Goal: Task Accomplishment & Management: Complete application form

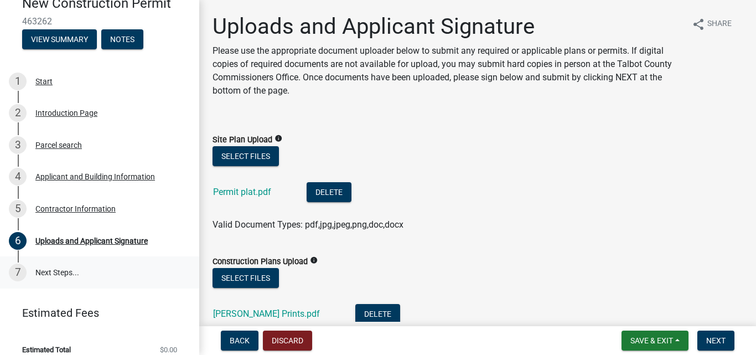
scroll to position [122, 0]
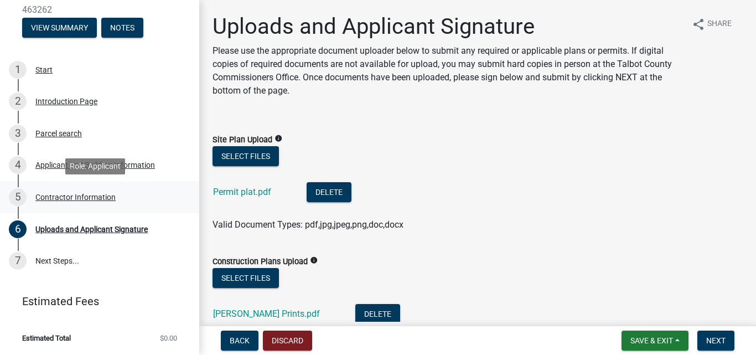
click at [60, 197] on div "Contractor Information" at bounding box center [75, 197] width 80 height 8
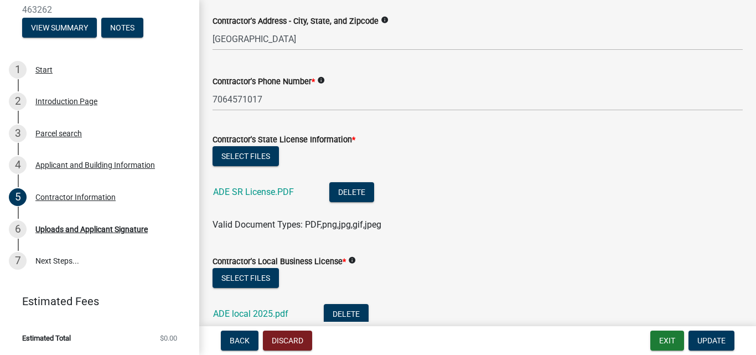
scroll to position [277, 0]
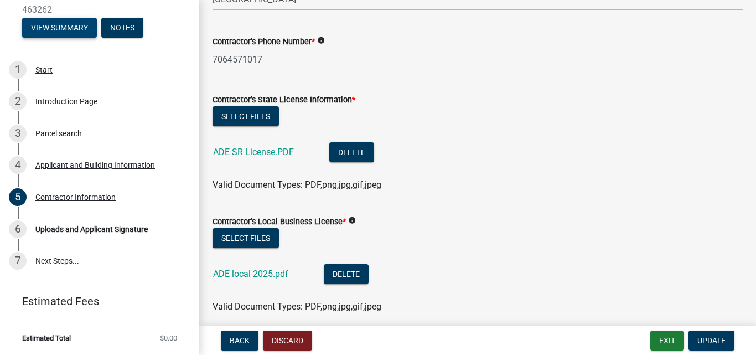
click at [38, 27] on button "View Summary" at bounding box center [59, 28] width 75 height 20
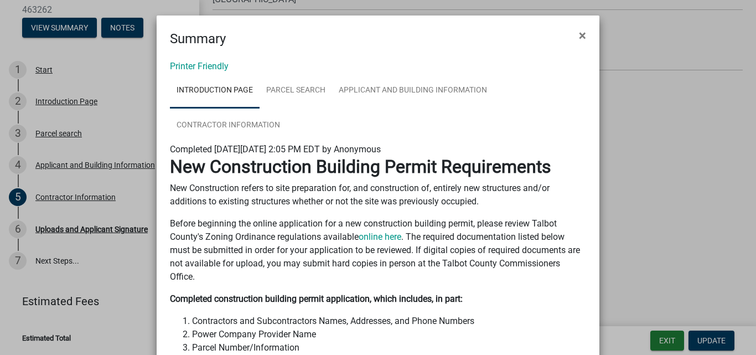
click at [717, 341] on ngb-modal-window "Summary × Printer Friendly Introduction Page Parcel search Applicant and Buildi…" at bounding box center [378, 177] width 756 height 355
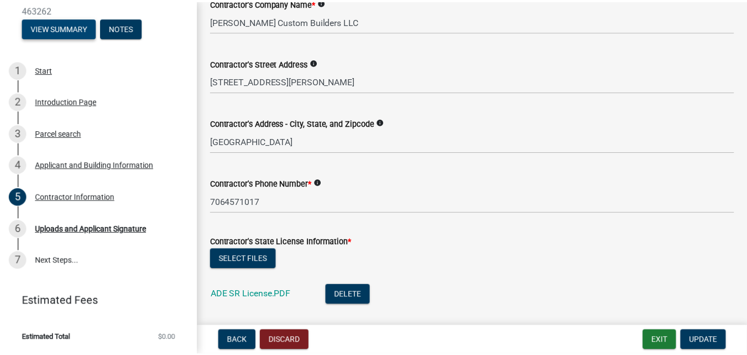
scroll to position [0, 0]
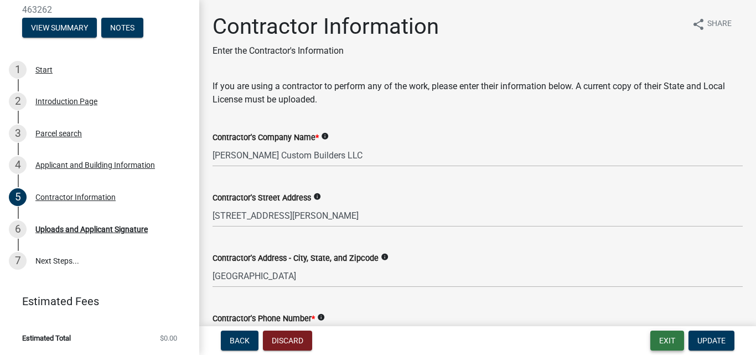
click at [661, 340] on button "Exit" at bounding box center [667, 340] width 34 height 20
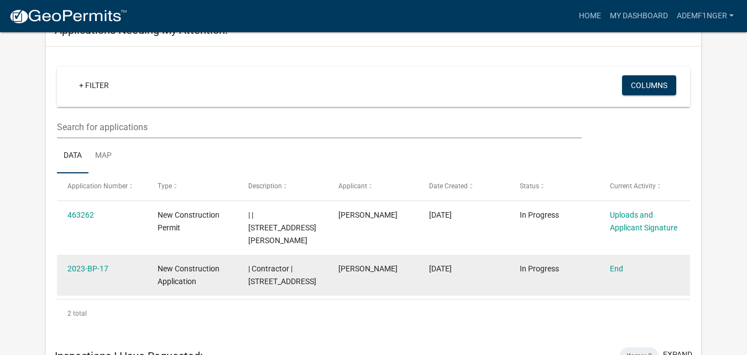
scroll to position [477, 0]
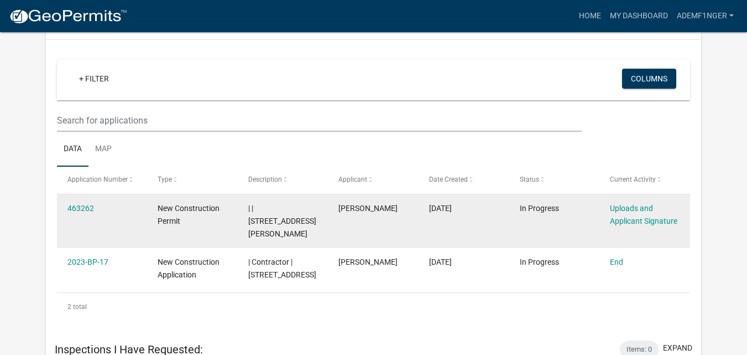
click at [72, 215] on div "463262" at bounding box center [101, 208] width 69 height 13
click at [76, 212] on link "463262" at bounding box center [80, 208] width 27 height 9
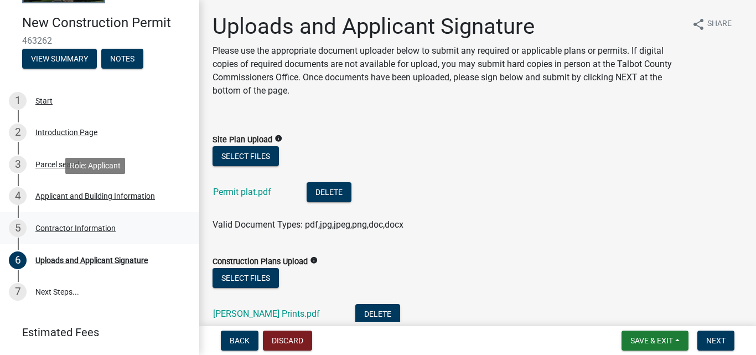
scroll to position [122, 0]
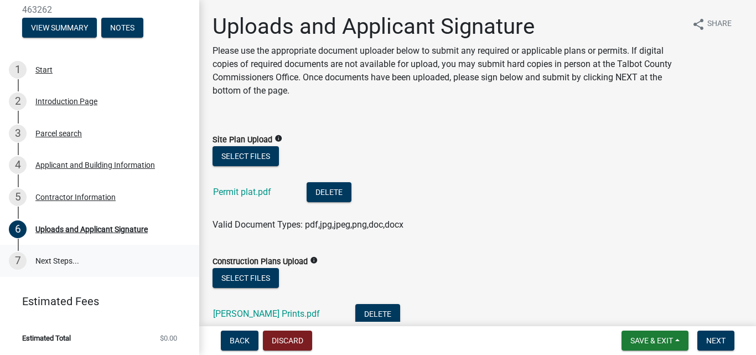
click at [80, 257] on link "7 Next Steps..." at bounding box center [99, 261] width 199 height 32
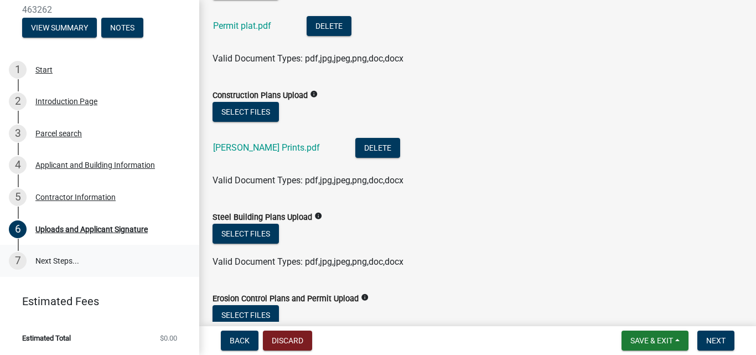
click at [45, 256] on link "7 Next Steps..." at bounding box center [99, 261] width 199 height 32
click at [45, 163] on div "Applicant and Building Information" at bounding box center [94, 165] width 119 height 8
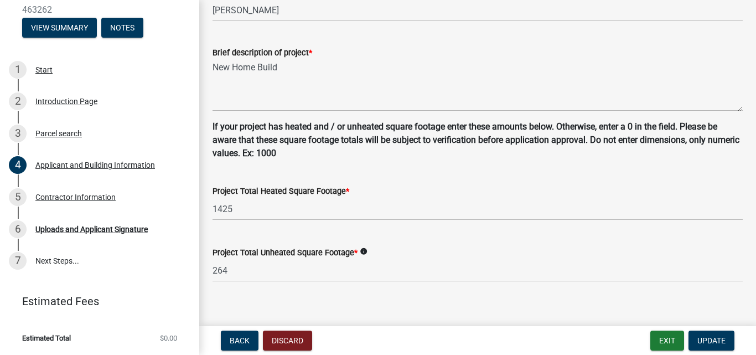
scroll to position [787, 0]
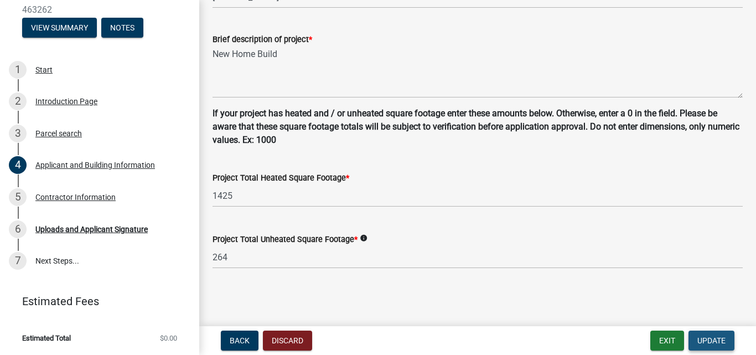
click at [715, 343] on span "Update" at bounding box center [711, 340] width 28 height 9
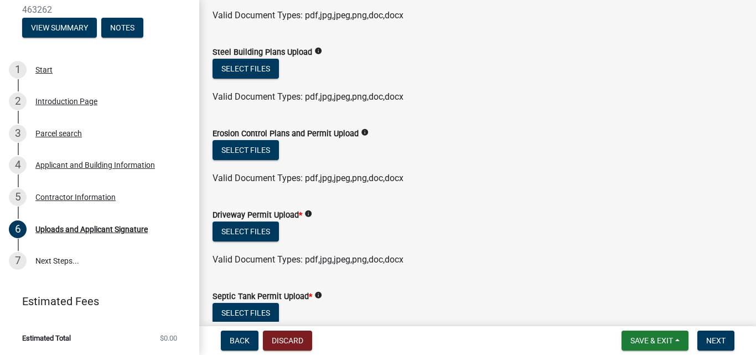
scroll to position [332, 0]
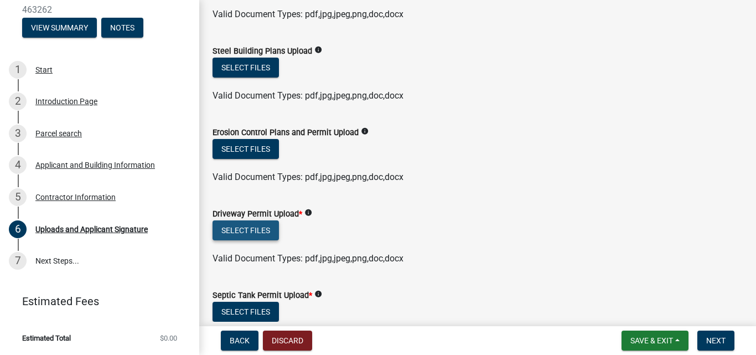
click at [243, 225] on button "Select files" at bounding box center [245, 230] width 66 height 20
click at [308, 212] on icon "info" at bounding box center [308, 213] width 8 height 8
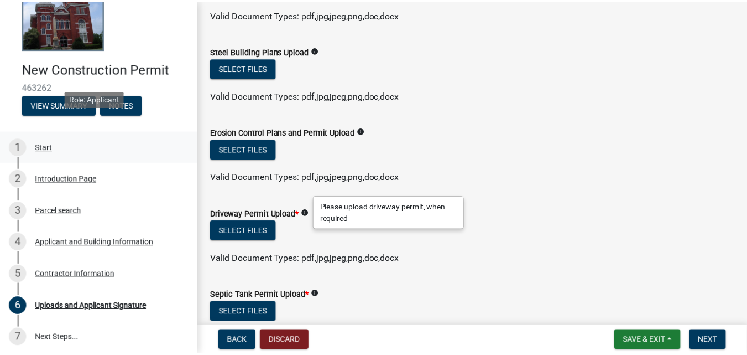
scroll to position [0, 0]
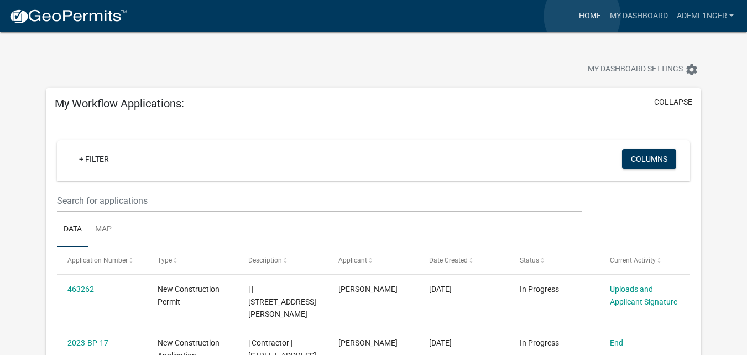
click at [582, 16] on link "Home" at bounding box center [590, 16] width 31 height 21
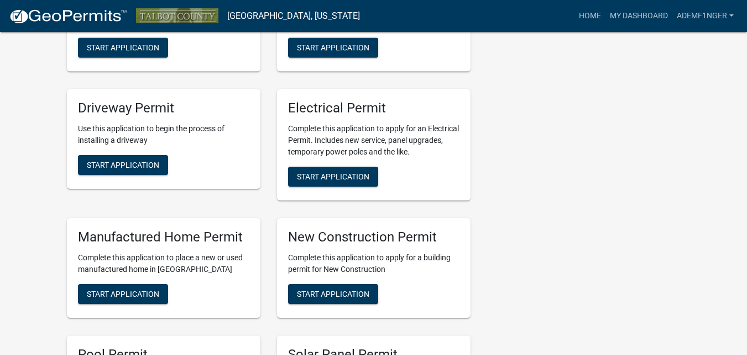
scroll to position [553, 0]
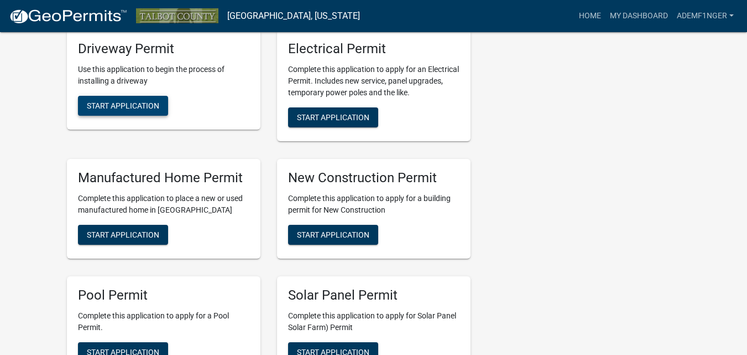
click at [124, 110] on span "Start Application" at bounding box center [123, 105] width 72 height 9
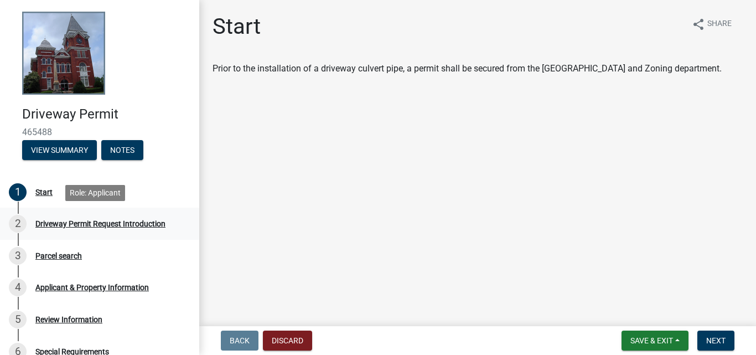
click at [102, 221] on div "Driveway Permit Request Introduction" at bounding box center [100, 224] width 130 height 8
click at [716, 340] on span "Next" at bounding box center [715, 340] width 19 height 9
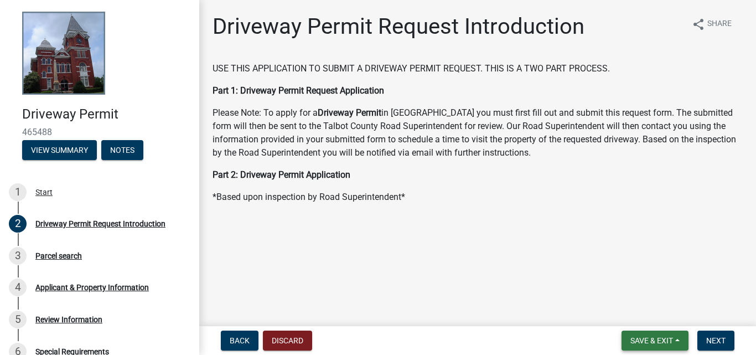
click at [643, 335] on button "Save & Exit" at bounding box center [654, 340] width 67 height 20
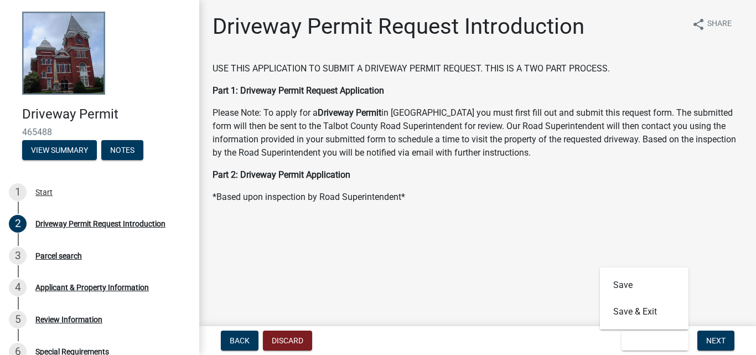
click at [560, 291] on main "Driveway Permit Request Introduction share Share USE THIS APPLICATION TO SUBMIT…" at bounding box center [477, 160] width 556 height 321
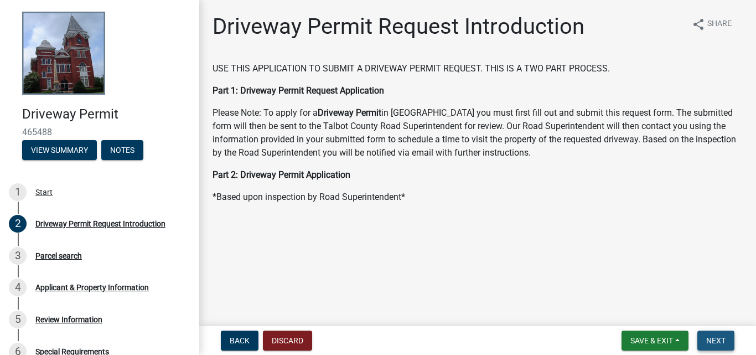
click at [713, 339] on span "Next" at bounding box center [715, 340] width 19 height 9
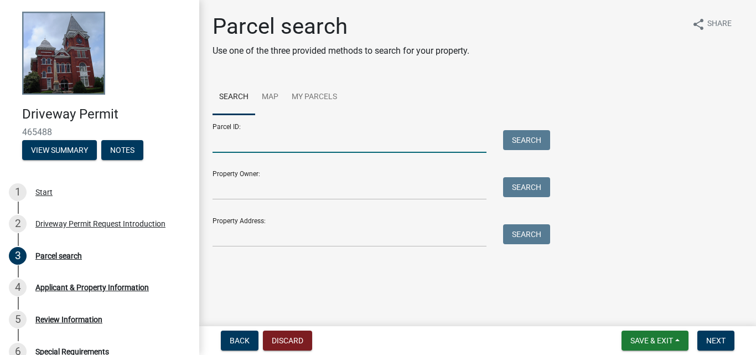
click at [243, 138] on input "Parcel ID:" at bounding box center [349, 141] width 274 height 23
click at [234, 139] on input "Parcel ID:" at bounding box center [349, 141] width 274 height 23
click at [49, 253] on div "Parcel search" at bounding box center [58, 256] width 46 height 8
drag, startPoint x: 268, startPoint y: 139, endPoint x: 386, endPoint y: 138, distance: 117.8
click at [268, 140] on input "Parcel ID:" at bounding box center [349, 141] width 274 height 23
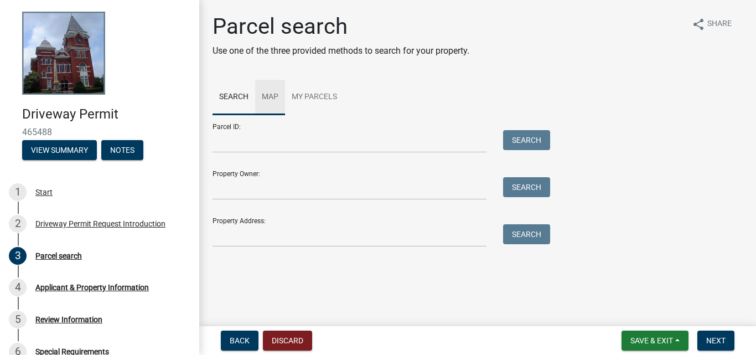
click at [266, 98] on link "Map" at bounding box center [270, 97] width 30 height 35
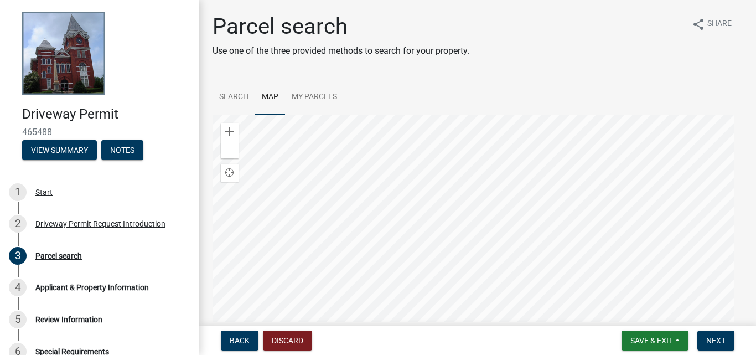
click at [433, 195] on div at bounding box center [477, 253] width 530 height 277
click at [422, 179] on div at bounding box center [477, 253] width 530 height 277
click at [513, 153] on div at bounding box center [477, 253] width 530 height 277
click at [596, 238] on div at bounding box center [477, 253] width 530 height 277
click at [327, 187] on div at bounding box center [477, 253] width 530 height 277
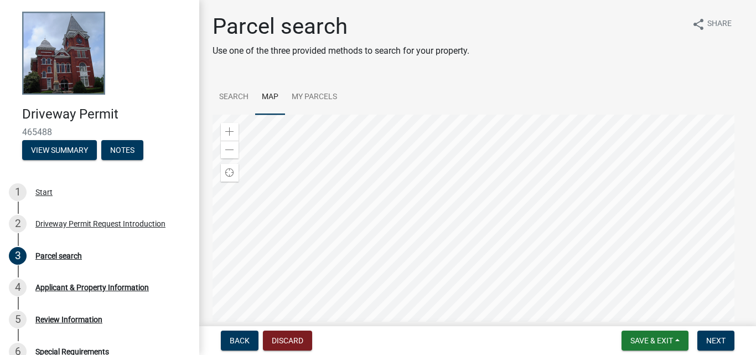
click at [451, 175] on div at bounding box center [477, 253] width 530 height 277
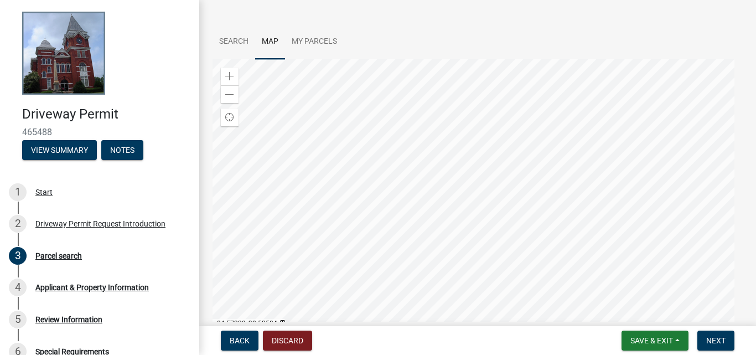
scroll to position [111, 0]
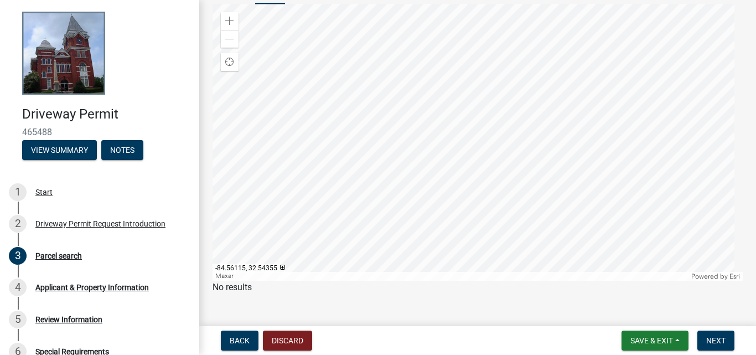
click at [679, 190] on div at bounding box center [477, 142] width 530 height 277
click at [408, 152] on div at bounding box center [477, 126] width 530 height 277
click at [376, 69] on div at bounding box center [477, 126] width 530 height 277
click at [517, 128] on div at bounding box center [477, 126] width 530 height 277
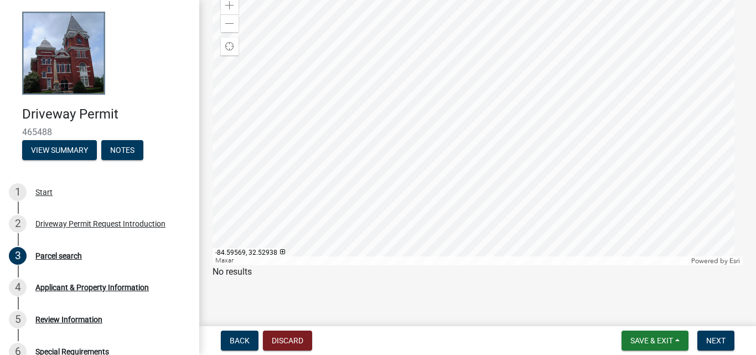
scroll to position [0, 0]
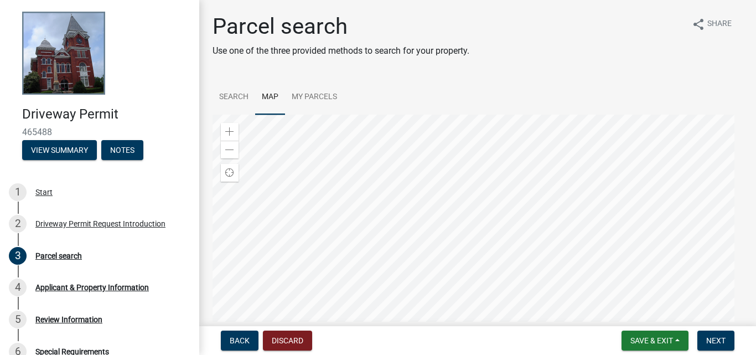
click at [685, 235] on div at bounding box center [477, 253] width 530 height 277
click at [487, 261] on div at bounding box center [477, 253] width 530 height 277
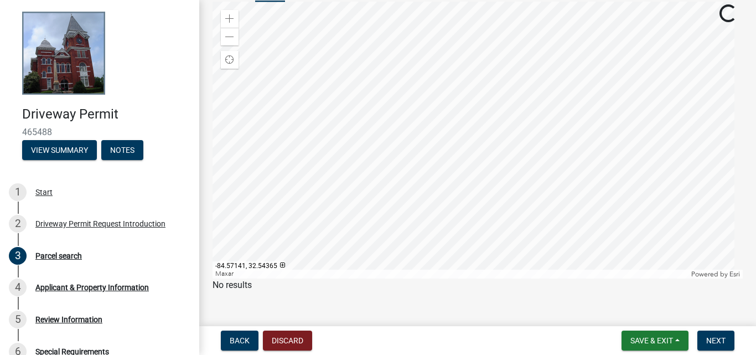
scroll to position [126, 0]
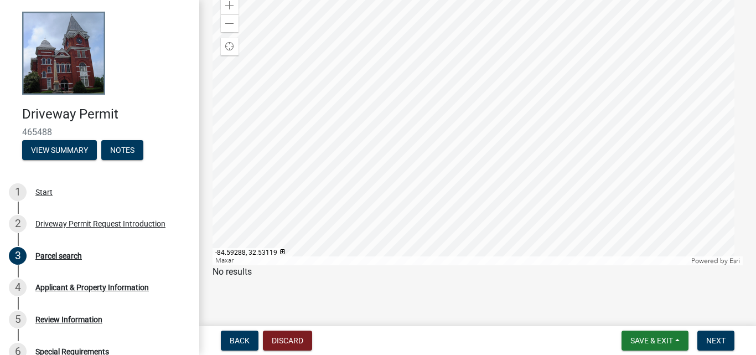
click at [228, 222] on div at bounding box center [477, 126] width 530 height 277
click at [418, 234] on div at bounding box center [477, 126] width 530 height 277
click at [443, 202] on div at bounding box center [477, 126] width 530 height 277
click at [442, 195] on div at bounding box center [477, 126] width 530 height 277
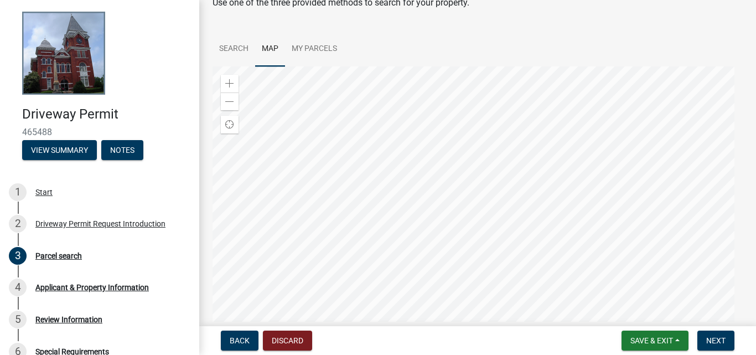
scroll to position [0, 0]
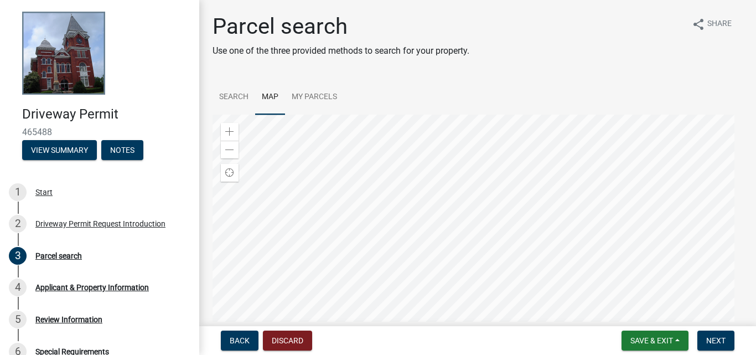
click at [576, 205] on div at bounding box center [477, 253] width 530 height 277
click at [644, 135] on div at bounding box center [477, 253] width 530 height 277
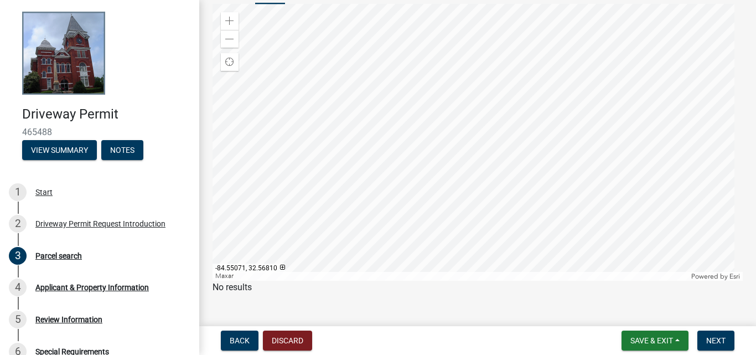
scroll to position [126, 0]
click at [612, 41] on div at bounding box center [477, 126] width 530 height 277
click at [613, 56] on div at bounding box center [477, 126] width 530 height 277
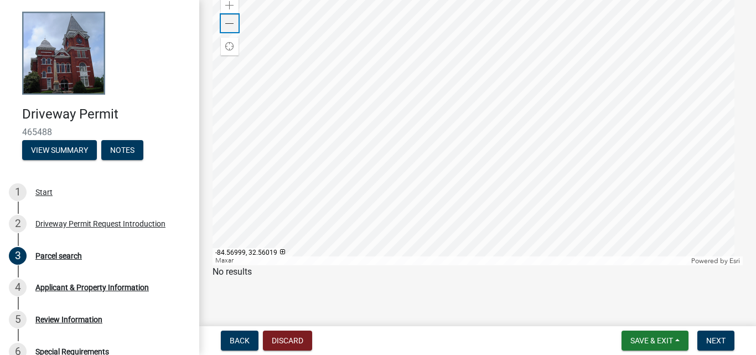
click at [232, 21] on span at bounding box center [229, 23] width 9 height 9
click at [231, 21] on span at bounding box center [229, 23] width 9 height 9
click at [509, 59] on div at bounding box center [477, 126] width 530 height 277
click at [578, 202] on div at bounding box center [477, 126] width 530 height 277
click at [461, 201] on div at bounding box center [477, 126] width 530 height 277
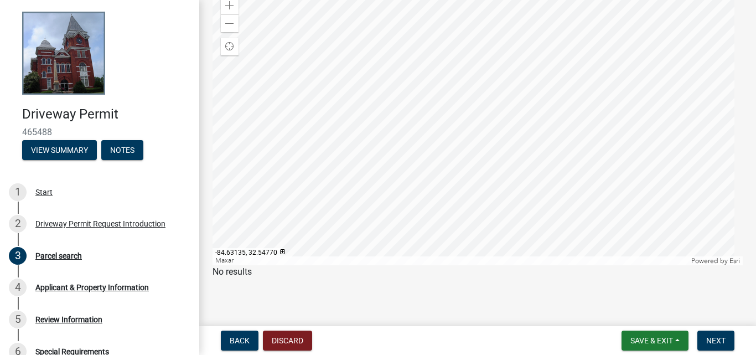
click at [540, 127] on div at bounding box center [477, 126] width 530 height 277
click at [405, 33] on div at bounding box center [477, 126] width 530 height 277
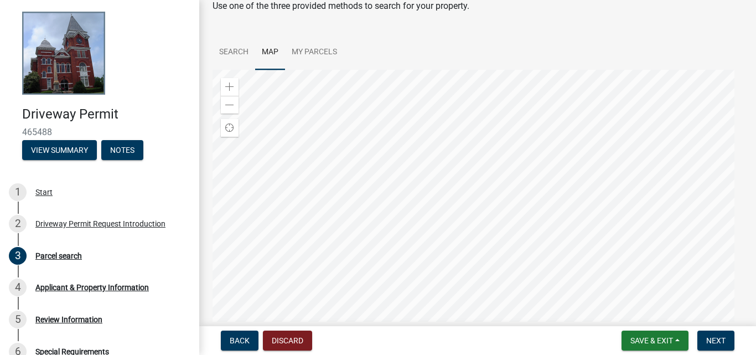
scroll to position [55, 0]
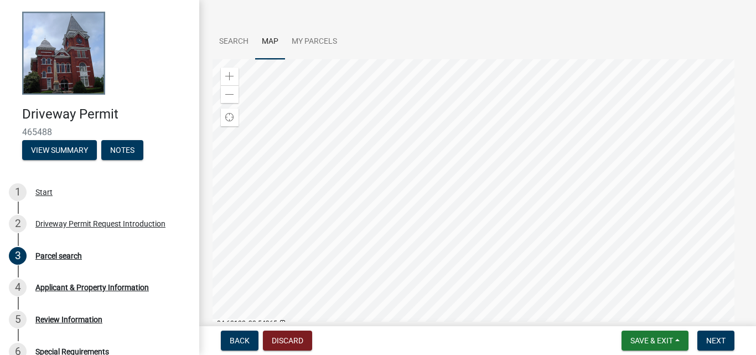
click at [575, 171] on div at bounding box center [477, 197] width 530 height 277
click at [433, 132] on div at bounding box center [477, 197] width 530 height 277
click at [555, 204] on div at bounding box center [477, 197] width 530 height 277
click at [318, 43] on link "My Parcels" at bounding box center [314, 41] width 59 height 35
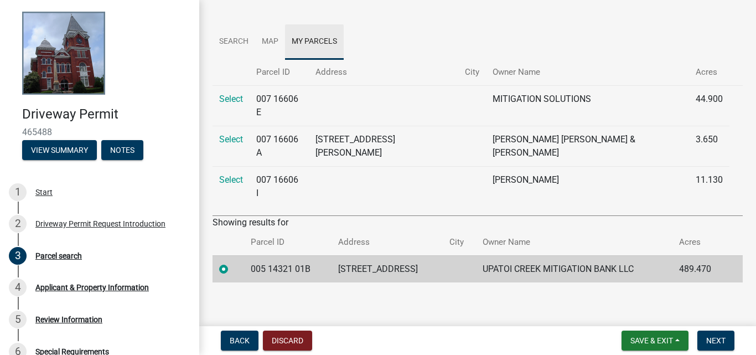
scroll to position [0, 0]
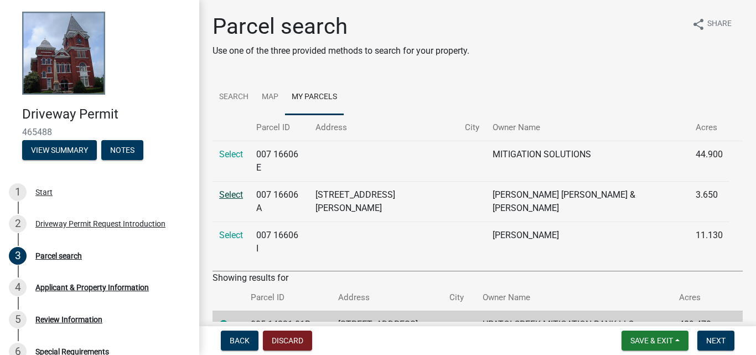
click at [228, 189] on link "Select" at bounding box center [231, 194] width 24 height 11
radio 01B "false"
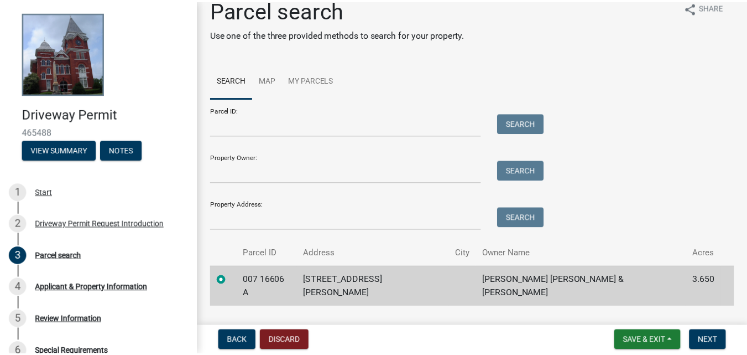
scroll to position [32, 0]
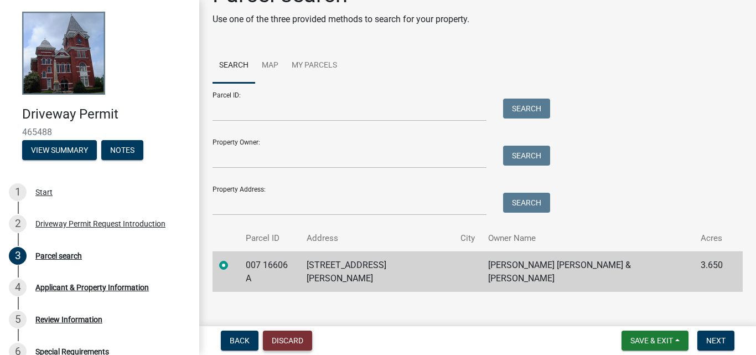
click at [292, 336] on button "Discard" at bounding box center [287, 340] width 49 height 20
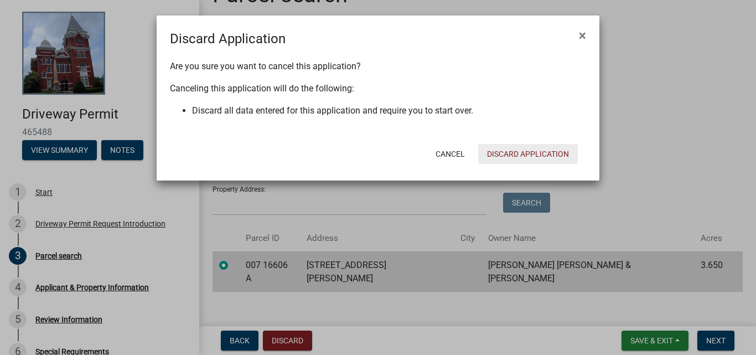
click at [513, 155] on button "Discard Application" at bounding box center [528, 154] width 100 height 20
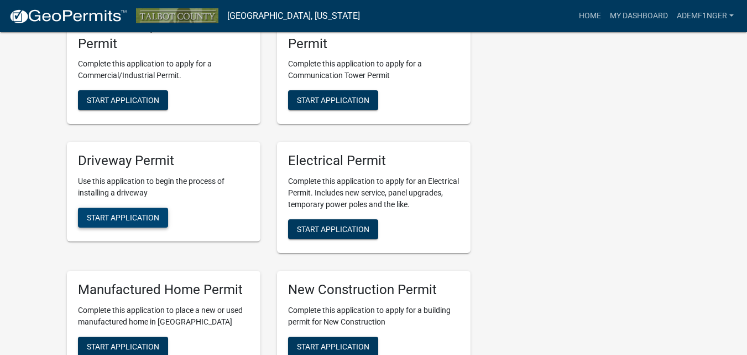
scroll to position [443, 0]
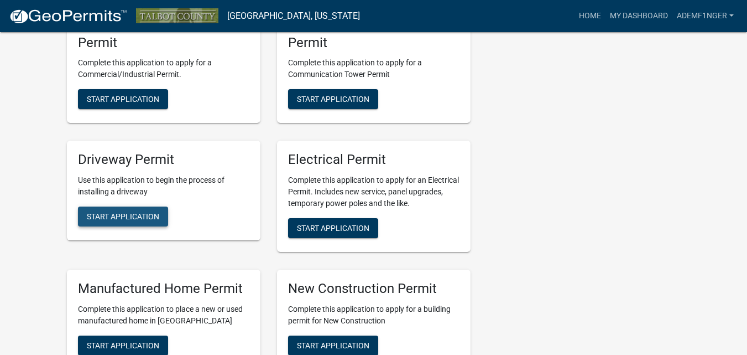
click at [102, 221] on span "Start Application" at bounding box center [123, 216] width 72 height 9
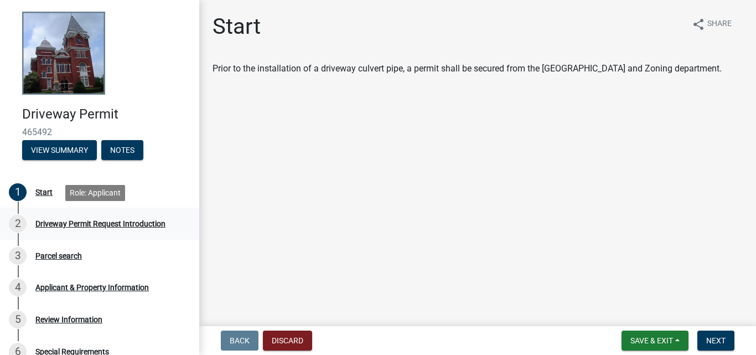
click at [74, 220] on div "Driveway Permit Request Introduction" at bounding box center [100, 224] width 130 height 8
click at [66, 256] on div "Parcel search" at bounding box center [58, 256] width 46 height 8
click at [719, 341] on span "Next" at bounding box center [715, 340] width 19 height 9
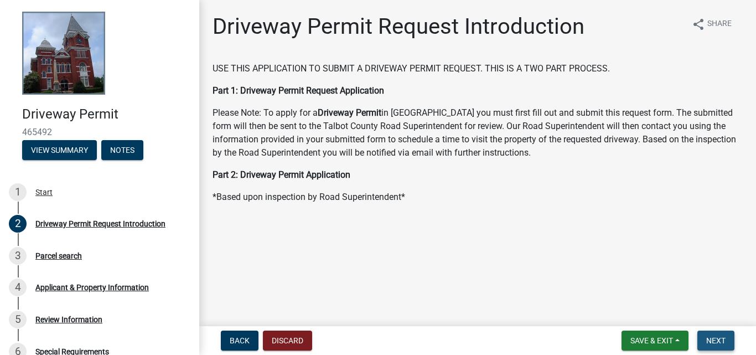
click at [707, 335] on button "Next" at bounding box center [715, 340] width 37 height 20
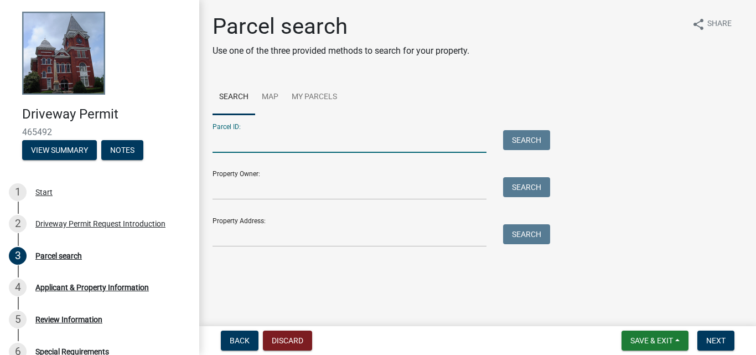
click at [239, 145] on input "Parcel ID:" at bounding box center [349, 141] width 274 height 23
click at [272, 94] on link "Map" at bounding box center [270, 97] width 30 height 35
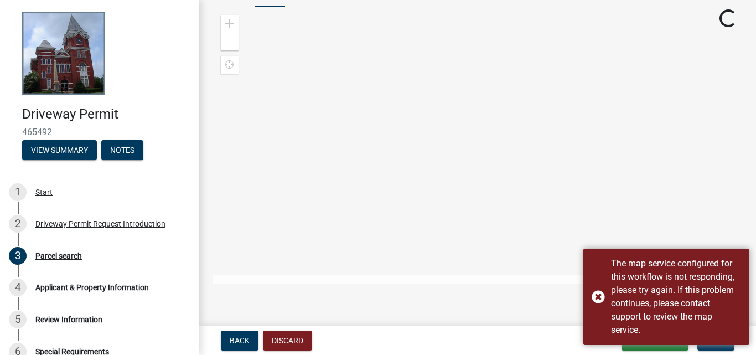
scroll to position [113, 0]
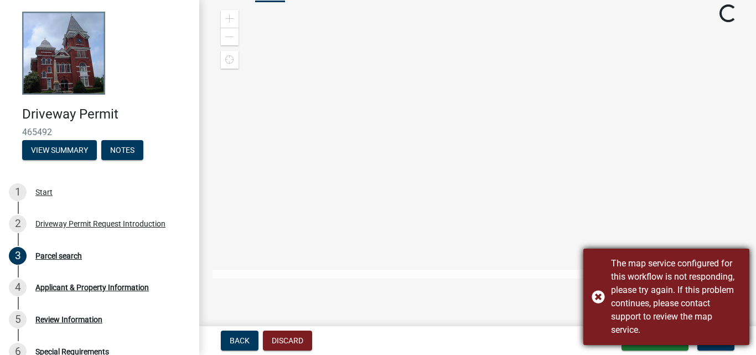
click at [597, 296] on div "The map service configured for this workflow is not responding, please try agai…" at bounding box center [666, 296] width 166 height 96
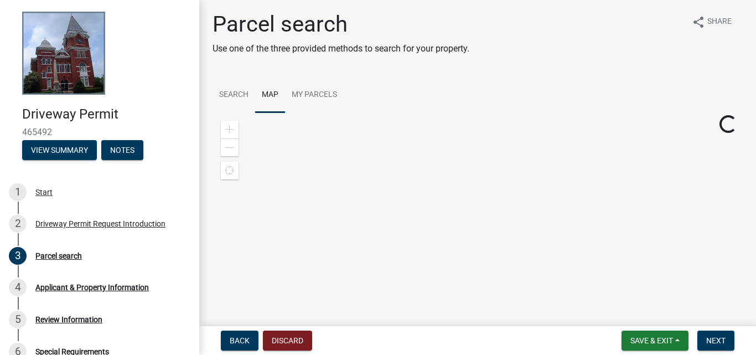
scroll to position [0, 0]
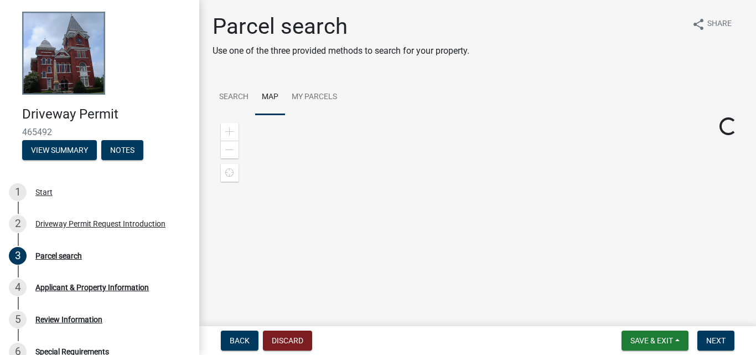
click at [273, 96] on link "Map" at bounding box center [270, 97] width 30 height 35
click at [246, 100] on link "Search" at bounding box center [233, 97] width 43 height 35
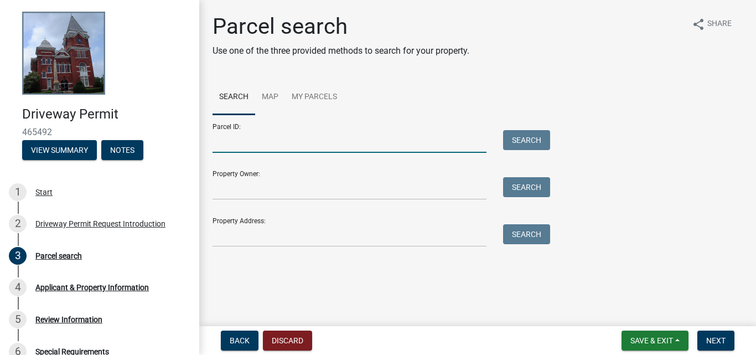
click at [263, 139] on input "Parcel ID:" at bounding box center [349, 141] width 274 height 23
click at [222, 190] on input "Property Owner:" at bounding box center [349, 188] width 274 height 23
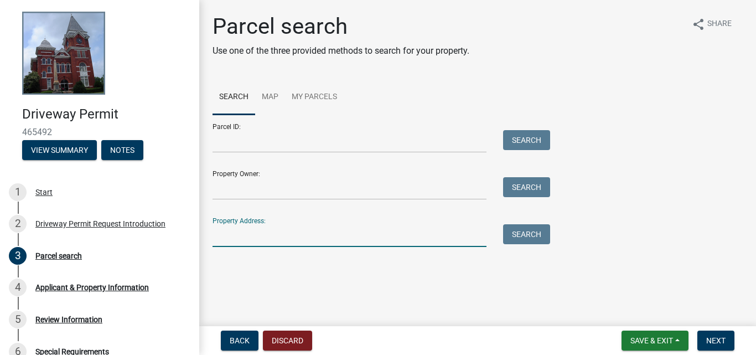
click at [225, 233] on input "Property Address:" at bounding box center [349, 235] width 274 height 23
type input "3"
click at [231, 239] on input "260" at bounding box center [349, 235] width 274 height 23
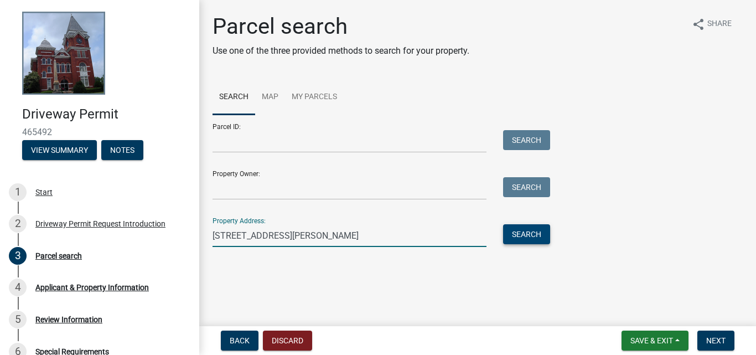
type input "[STREET_ADDRESS][PERSON_NAME]"
click at [519, 237] on button "Search" at bounding box center [526, 234] width 47 height 20
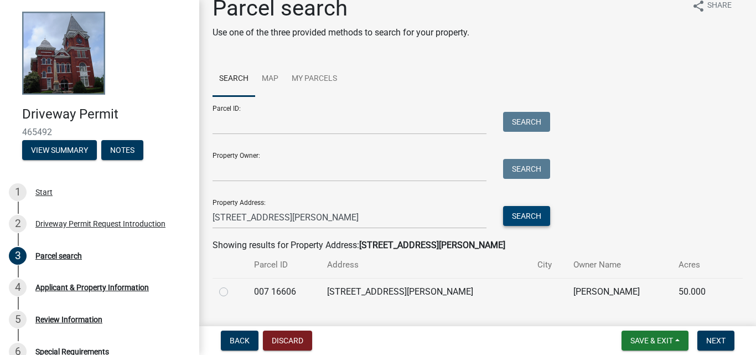
scroll to position [45, 0]
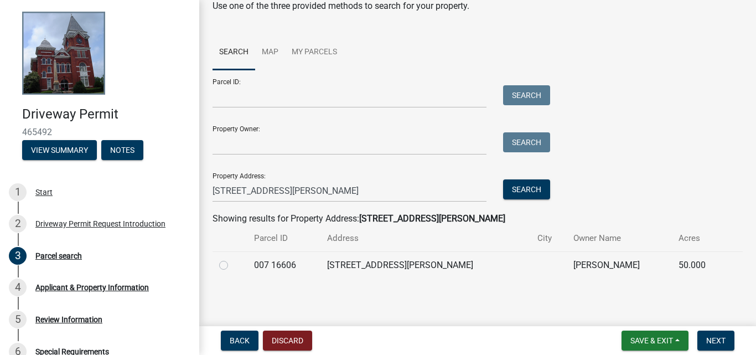
click at [232, 258] on label at bounding box center [232, 258] width 0 height 0
click at [232, 266] on 16606 "radio" at bounding box center [235, 261] width 7 height 7
radio 16606 "true"
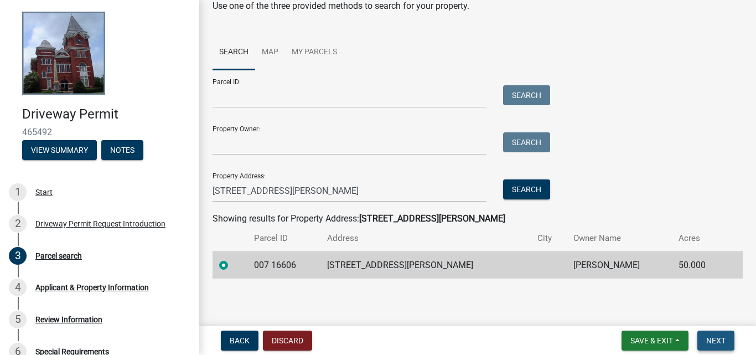
click at [718, 340] on span "Next" at bounding box center [715, 340] width 19 height 9
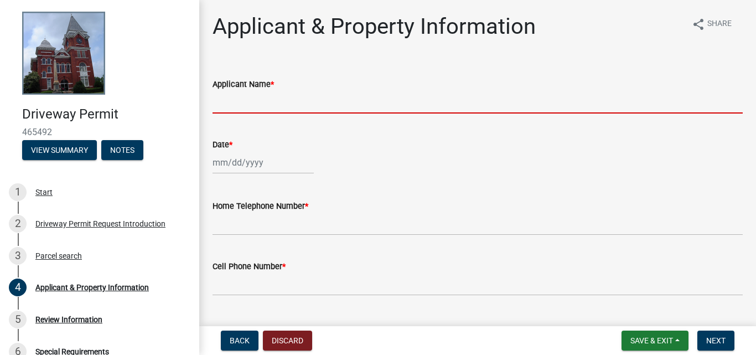
click at [293, 96] on input "Applicant Name *" at bounding box center [477, 102] width 530 height 23
click at [223, 98] on input "Applicant Name *" at bounding box center [477, 102] width 530 height 23
click at [218, 97] on input "Applicant Name *" at bounding box center [477, 102] width 530 height 23
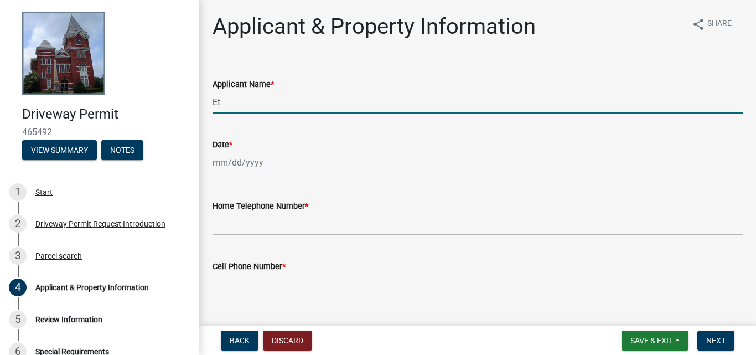
type input "E"
type input "D"
type input "[PERSON_NAME] Custom Builders LLC"
click at [219, 163] on div at bounding box center [262, 162] width 101 height 23
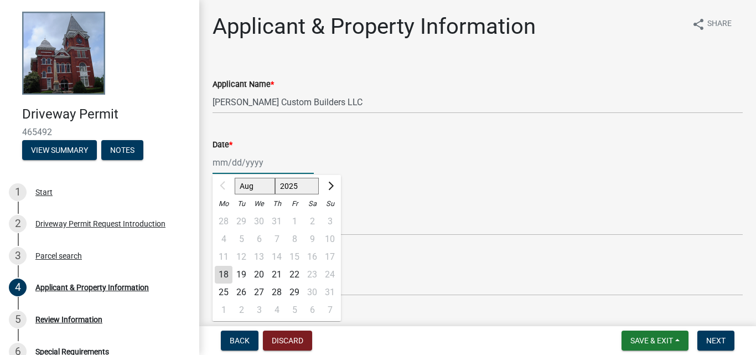
click at [213, 163] on input "Date *" at bounding box center [262, 162] width 101 height 23
click at [225, 276] on div "18" at bounding box center [224, 275] width 18 height 18
type input "08/18/2025"
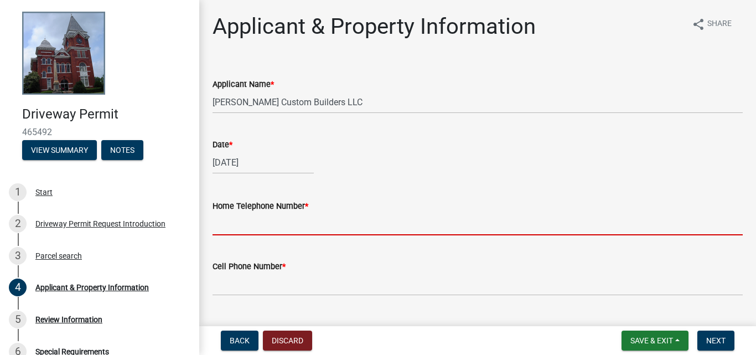
click at [222, 225] on input "Home Telephone Number *" at bounding box center [477, 223] width 530 height 23
click at [222, 226] on input "Home Telephone Number *" at bounding box center [477, 223] width 530 height 23
type input "7064571017"
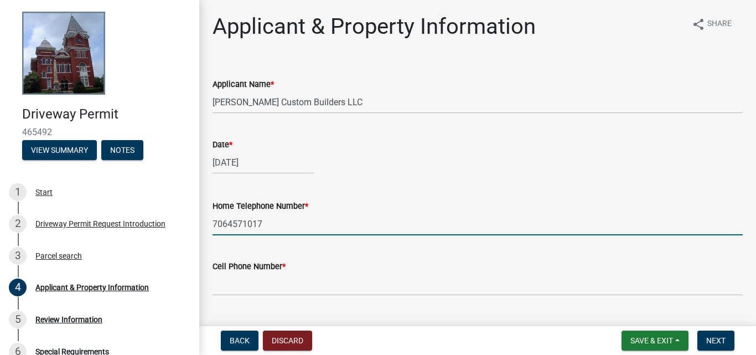
type input "2506 Durand Highway"
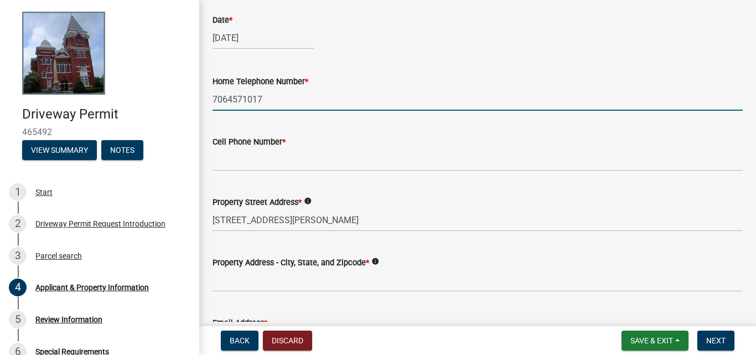
scroll to position [166, 0]
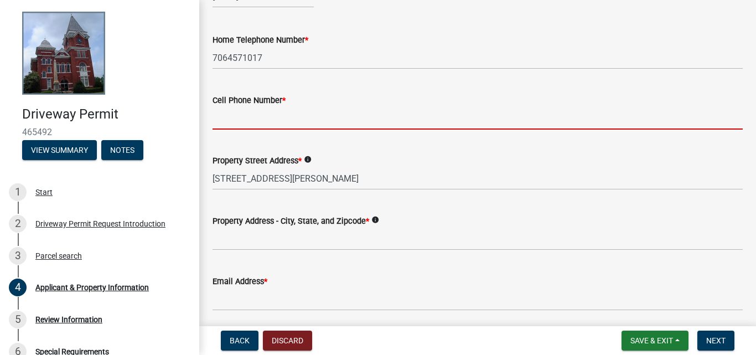
click at [221, 117] on input "Cell Phone Number *" at bounding box center [477, 118] width 530 height 23
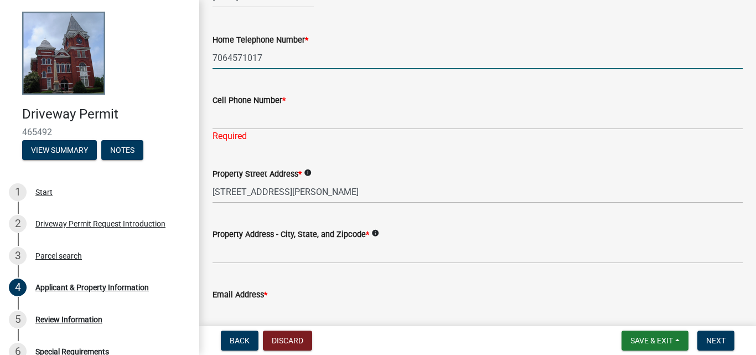
drag, startPoint x: 274, startPoint y: 55, endPoint x: 164, endPoint y: 50, distance: 110.2
click at [164, 50] on div "Driveway Permit 465492 View Summary Notes 1 Start 2 Driveway Permit Request Int…" at bounding box center [378, 177] width 756 height 355
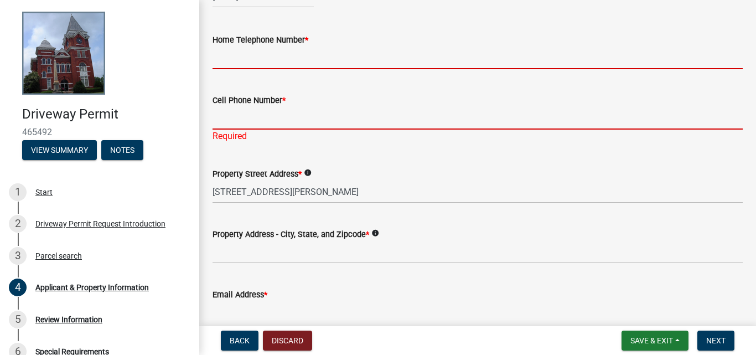
click at [218, 118] on form "Cell Phone Number *" at bounding box center [477, 111] width 530 height 36
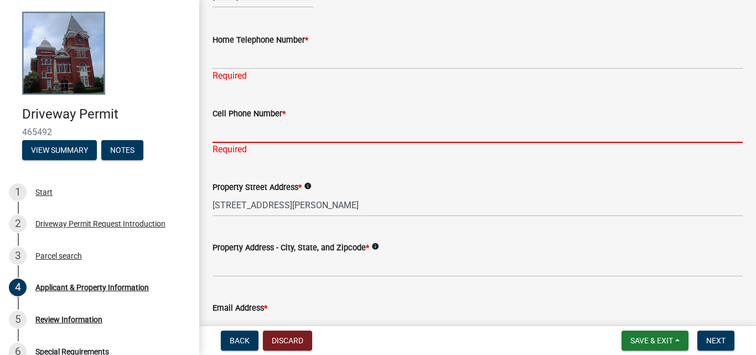
type input "7064571017"
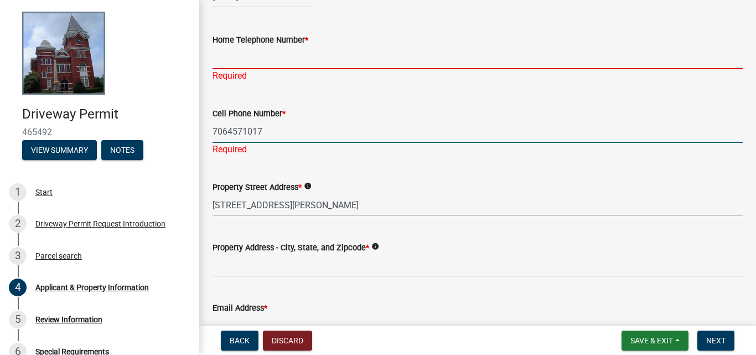
type input "7064571017"
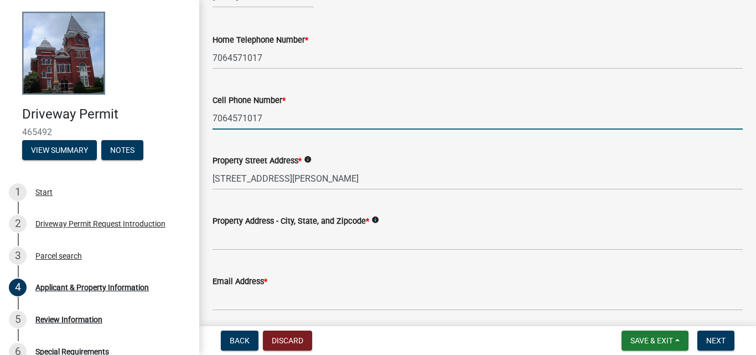
scroll to position [221, 0]
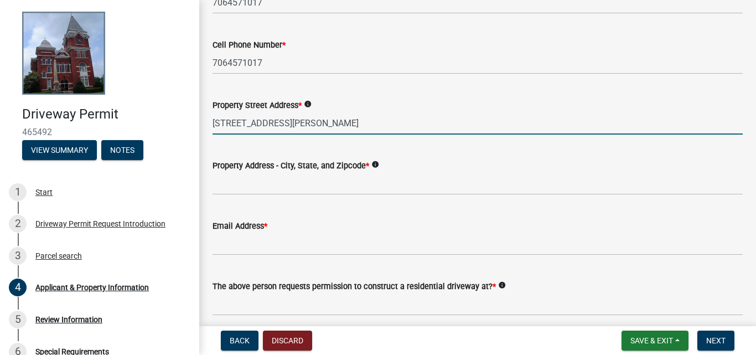
drag, startPoint x: 314, startPoint y: 120, endPoint x: 152, endPoint y: 113, distance: 162.2
click at [153, 114] on div "Driveway Permit 465492 View Summary Notes 1 Start 2 Driveway Permit Request Int…" at bounding box center [378, 177] width 756 height 355
type input "[STREET_ADDRESS][PERSON_NAME]"
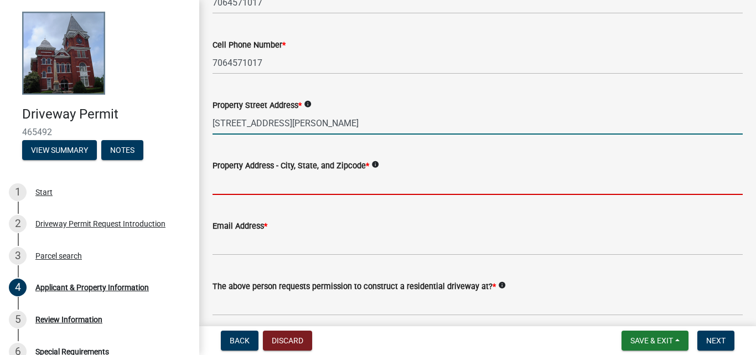
click at [222, 178] on input "Property Address - City, State, and Zipcode *" at bounding box center [477, 183] width 530 height 23
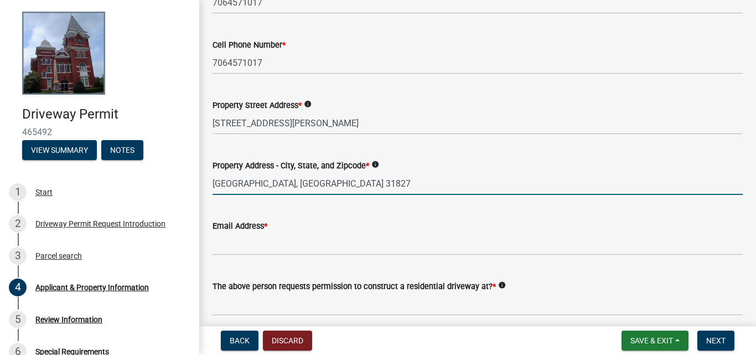
type input "[GEOGRAPHIC_DATA], [GEOGRAPHIC_DATA] 31827"
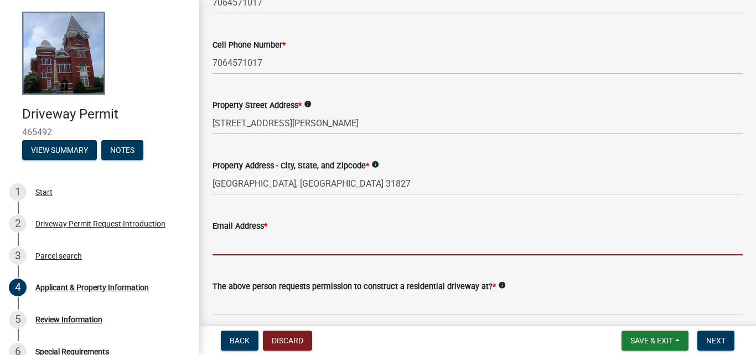
click at [229, 240] on input "Email Address *" at bounding box center [477, 243] width 530 height 23
type input "emfingerbuilders@outlook.com"
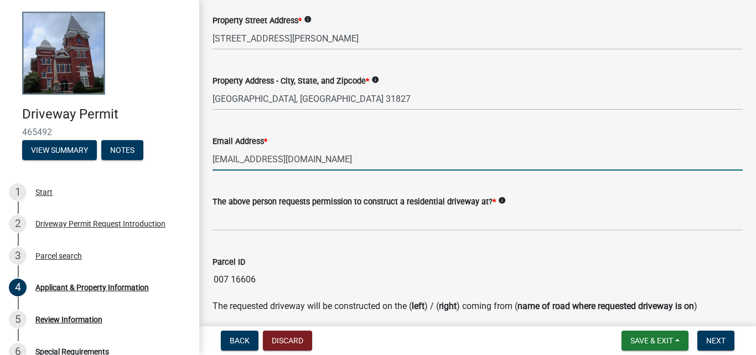
scroll to position [332, 0]
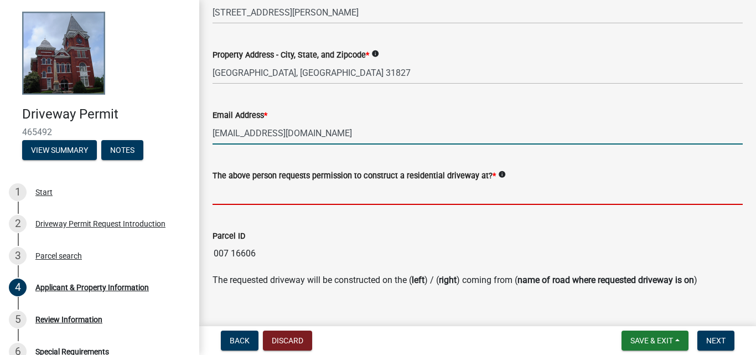
click at [223, 196] on input "The above person requests permission to construct a residential driveway at? *" at bounding box center [477, 193] width 530 height 23
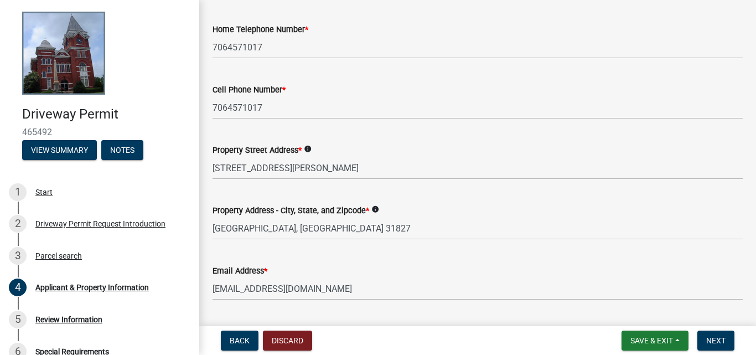
scroll to position [166, 0]
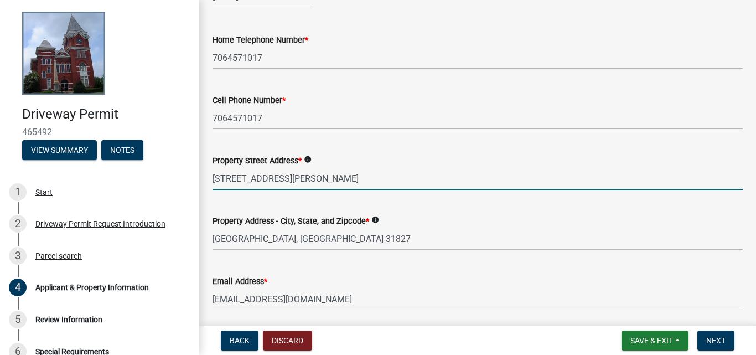
drag, startPoint x: 320, startPoint y: 176, endPoint x: 122, endPoint y: 168, distance: 198.7
click at [122, 168] on div "Driveway Permit 465492 View Summary Notes 1 Start 2 Driveway Permit Request Int…" at bounding box center [378, 177] width 756 height 355
drag, startPoint x: 321, startPoint y: 175, endPoint x: 150, endPoint y: 165, distance: 170.7
click at [150, 165] on div "Driveway Permit 465492 View Summary Notes 1 Start 2 Driveway Permit Request Int…" at bounding box center [378, 177] width 756 height 355
type input "[STREET_ADDRESS][PERSON_NAME]"
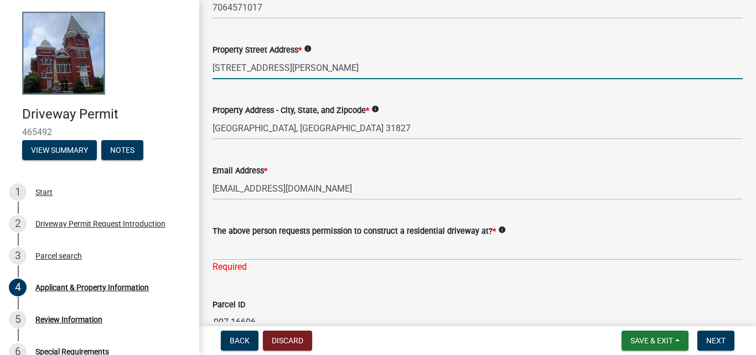
scroll to position [332, 0]
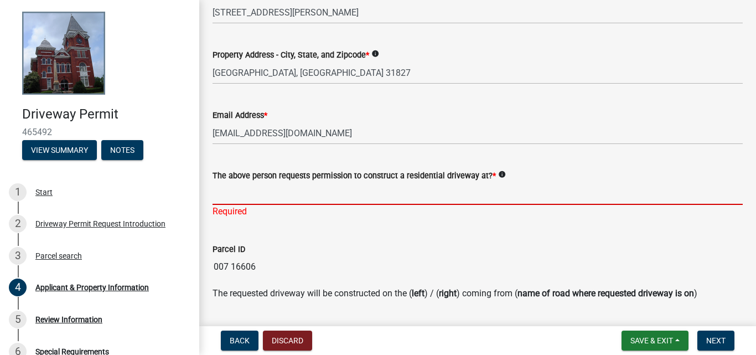
click at [219, 196] on input "The above person requests permission to construct a residential driveway at? *" at bounding box center [477, 193] width 530 height 23
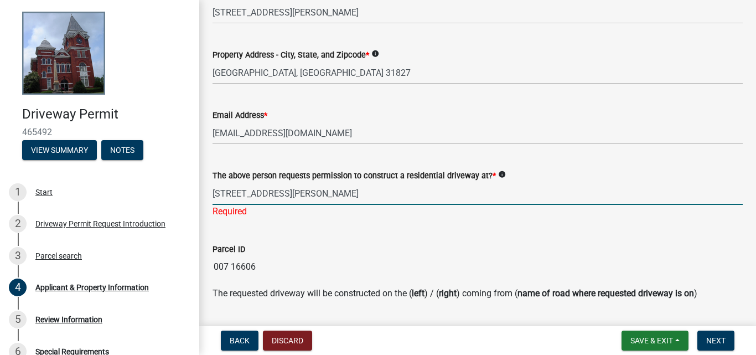
type input "260 Powell Church Road, Talbotton, GA 31827"
click at [342, 247] on div "Parcel ID 007 16606" at bounding box center [477, 252] width 530 height 51
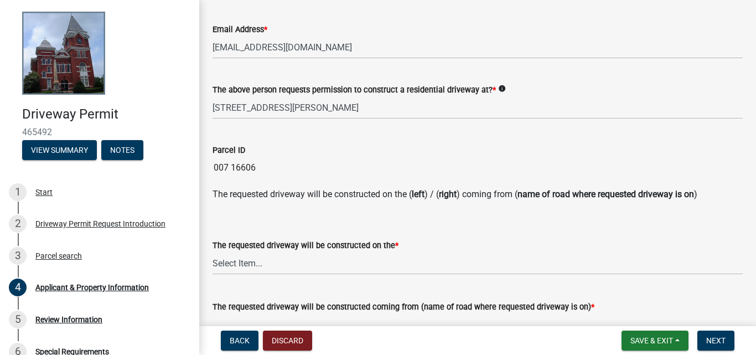
scroll to position [443, 0]
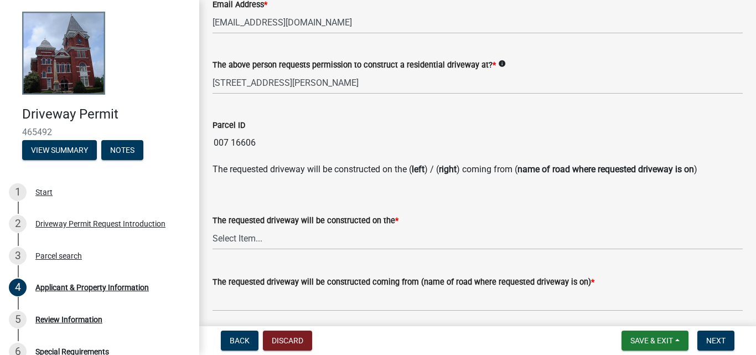
click at [314, 191] on div "The requested driveway will be constructed on the * Select Item... left right" at bounding box center [477, 217] width 530 height 65
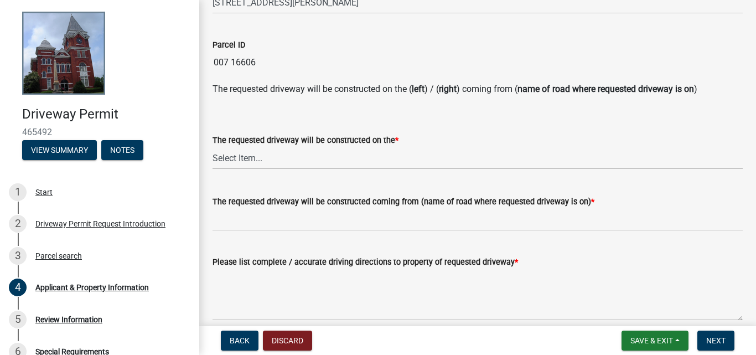
scroll to position [553, 0]
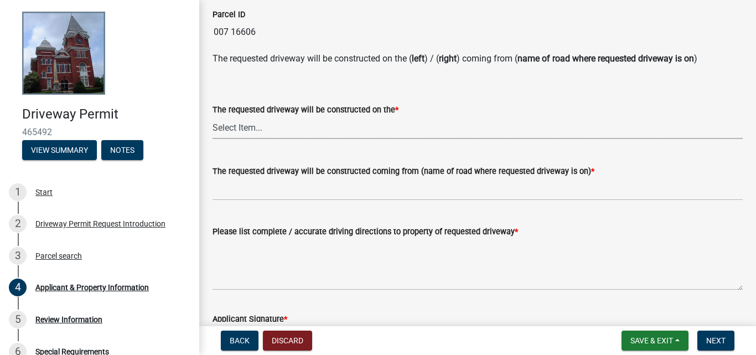
click at [249, 128] on select "Select Item... left right" at bounding box center [477, 127] width 530 height 23
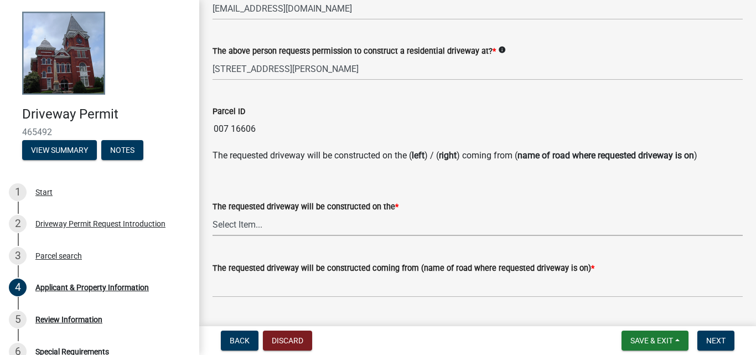
scroll to position [443, 0]
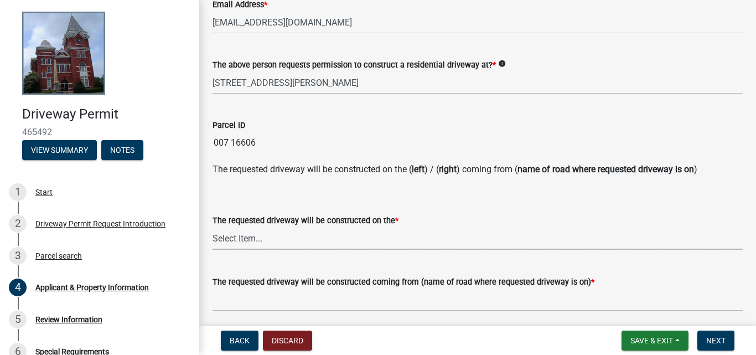
click at [232, 236] on select "Select Item... left right" at bounding box center [477, 238] width 530 height 23
click at [212, 227] on select "Select Item... left right" at bounding box center [477, 238] width 530 height 23
select select "c602aaab-e800-4d9c-b338-b796079a1e8d"
click at [268, 241] on select "Select Item... left right" at bounding box center [477, 238] width 530 height 23
click at [269, 240] on select "Select Item... left right" at bounding box center [477, 238] width 530 height 23
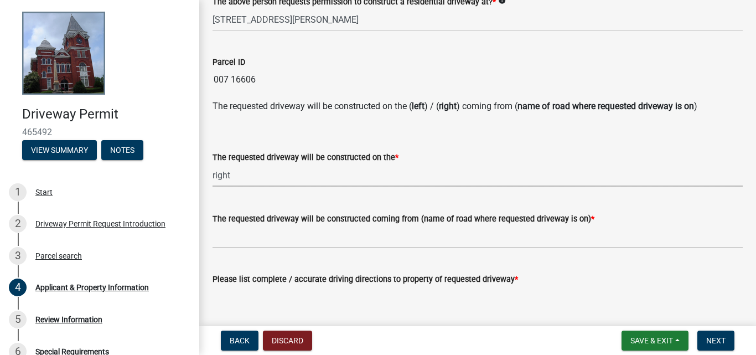
scroll to position [553, 0]
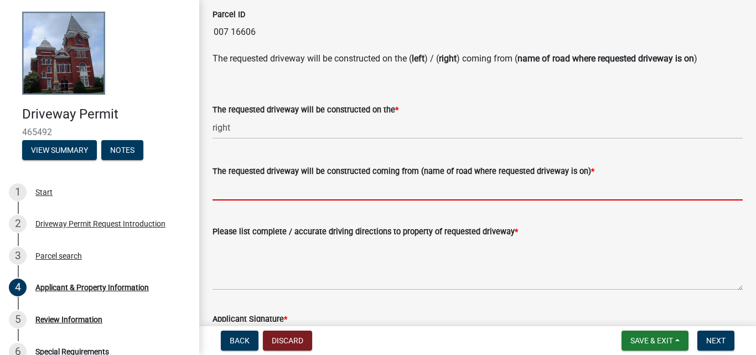
click at [217, 190] on input "The requested driveway will be constructed coming from (name of road where requ…" at bounding box center [477, 189] width 530 height 23
click at [260, 190] on input "The requested driveway will be constructed coming from (name of road where requ…" at bounding box center [477, 189] width 530 height 23
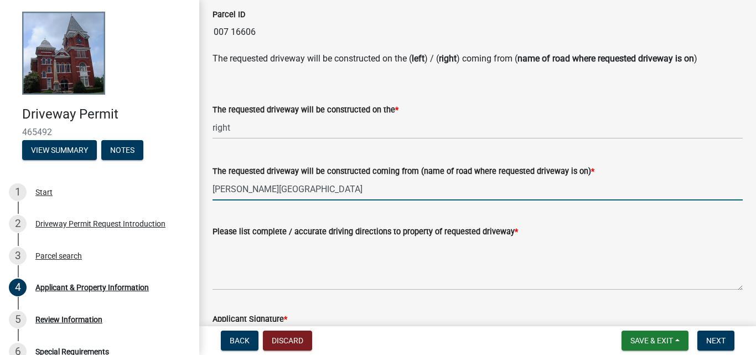
type input "Powell Church Road"
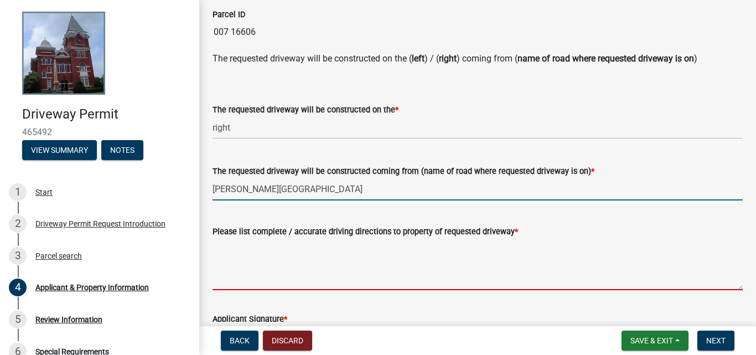
click at [247, 253] on textarea "Please list complete / accurate driving directions to property of requested dri…" at bounding box center [477, 264] width 530 height 52
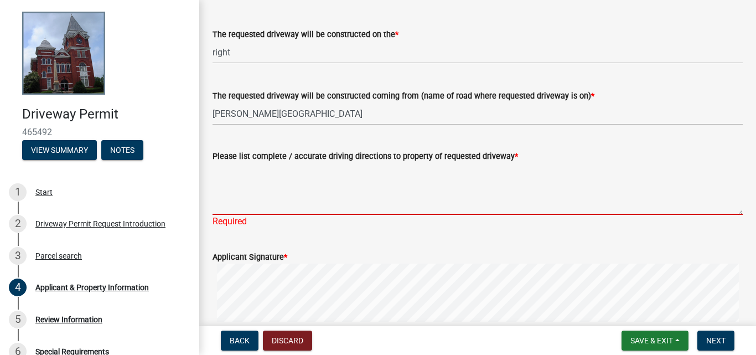
scroll to position [664, 0]
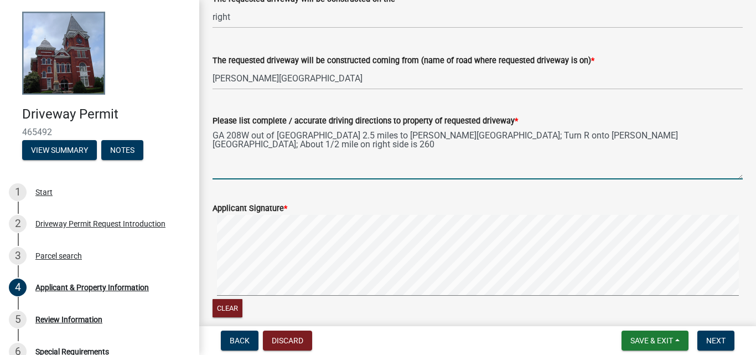
type textarea "GA 208W out of Talbotton 2.5 miles to Powell Church Road; Turn R onto Powell Ch…"
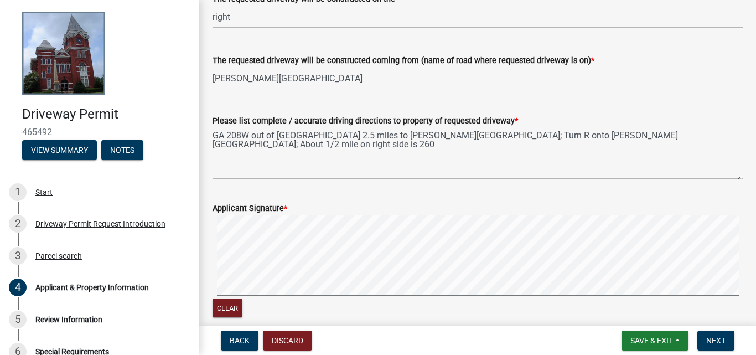
click at [292, 211] on div "Applicant Signature *" at bounding box center [477, 207] width 530 height 13
click at [394, 261] on form "Applicant Signature * Clear" at bounding box center [477, 254] width 530 height 132
click at [436, 249] on form "Applicant Signature * Clear" at bounding box center [477, 254] width 530 height 132
click at [223, 304] on button "Clear" at bounding box center [227, 308] width 30 height 18
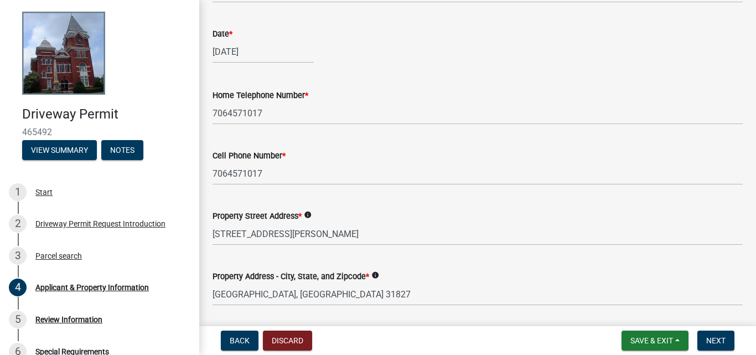
scroll to position [0, 0]
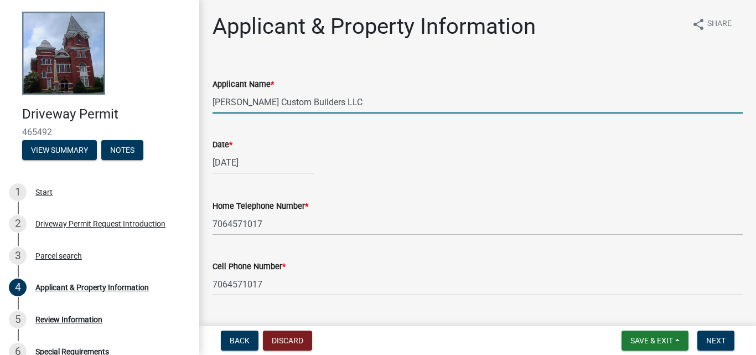
click at [343, 102] on input "[PERSON_NAME] Custom Builders LLC" at bounding box center [477, 102] width 530 height 23
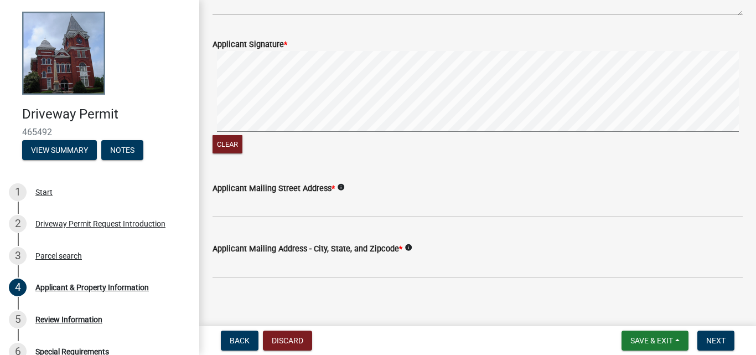
scroll to position [836, 0]
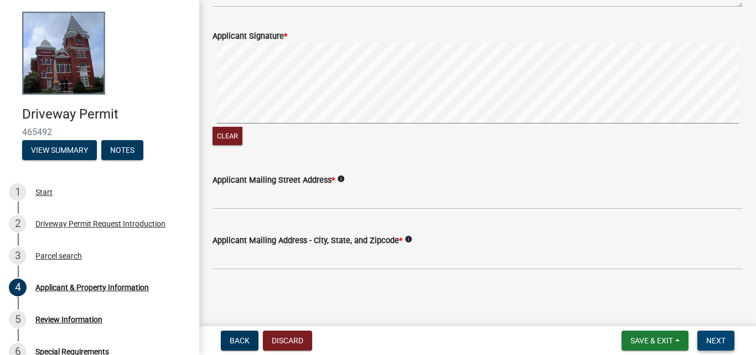
type input "Emfinger Custom Builders LLC / David Emfinger Sr."
click at [714, 342] on span "Next" at bounding box center [715, 340] width 19 height 9
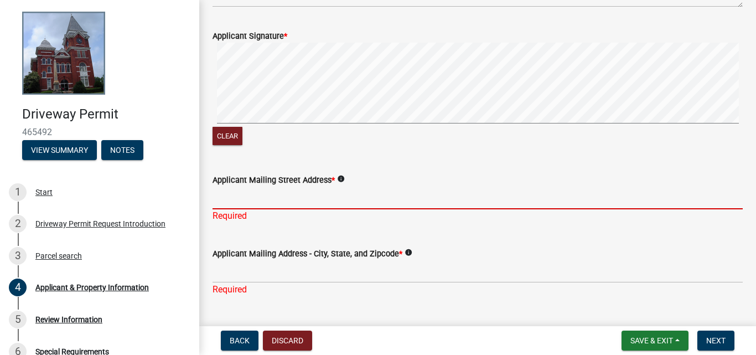
click at [216, 198] on input "Applicant Mailing Street Address *" at bounding box center [477, 197] width 530 height 23
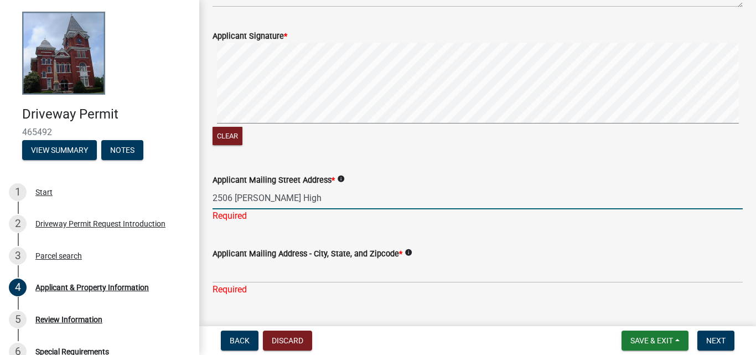
type input "2506 Durand Highway"
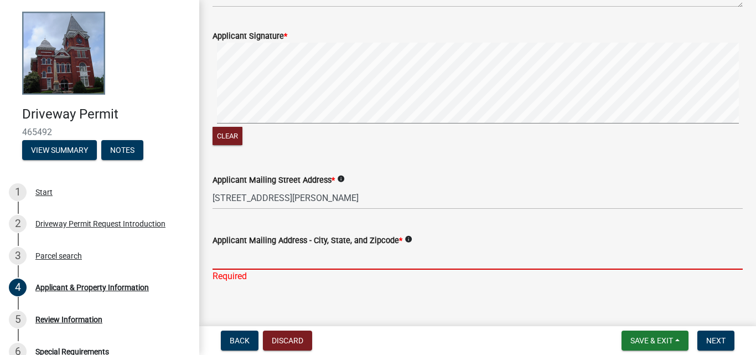
click at [219, 259] on input "Applicant Mailing Address - City, State, and Zipcode *" at bounding box center [477, 258] width 530 height 23
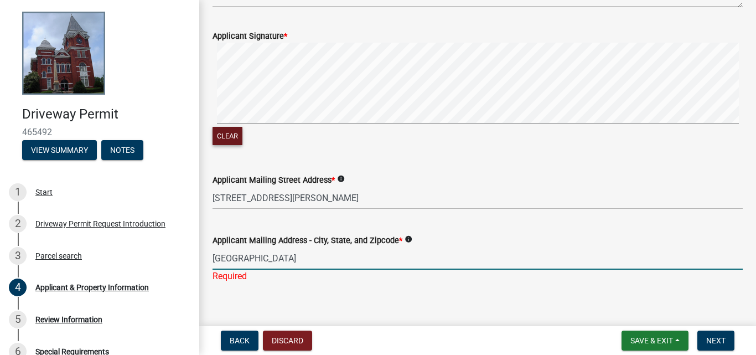
type input "[GEOGRAPHIC_DATA]"
click at [231, 134] on button "Clear" at bounding box center [227, 136] width 30 height 18
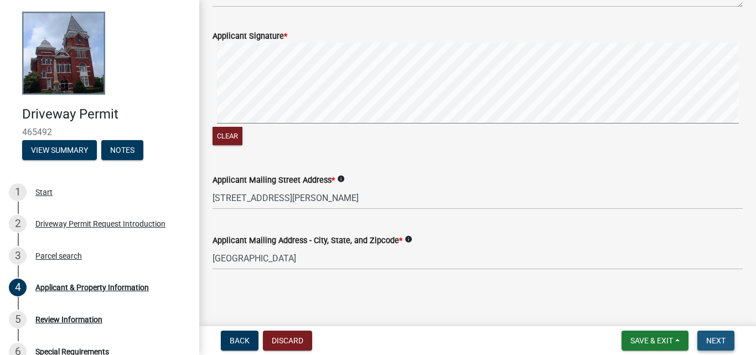
click at [714, 339] on span "Next" at bounding box center [715, 340] width 19 height 9
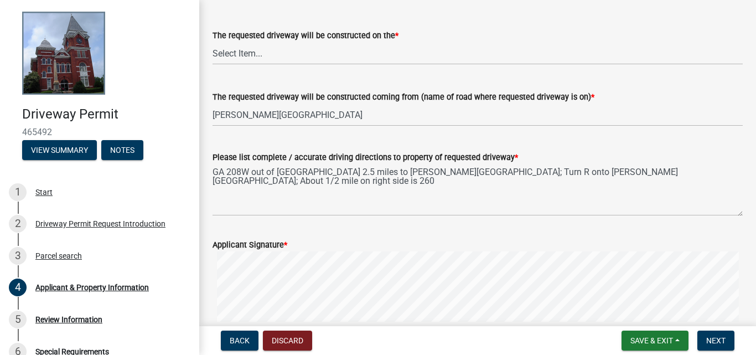
scroll to position [719, 0]
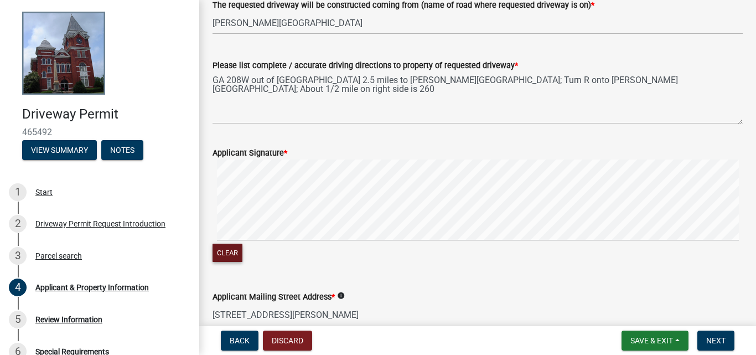
click at [229, 252] on button "Clear" at bounding box center [227, 252] width 30 height 18
click at [630, 346] on button "Save & Exit" at bounding box center [654, 340] width 67 height 20
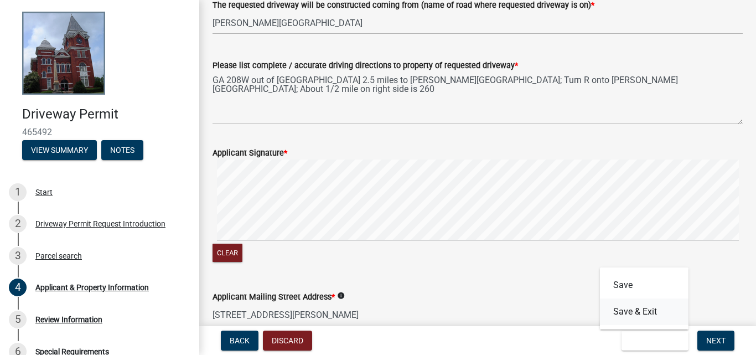
click at [625, 316] on button "Save & Exit" at bounding box center [644, 311] width 89 height 27
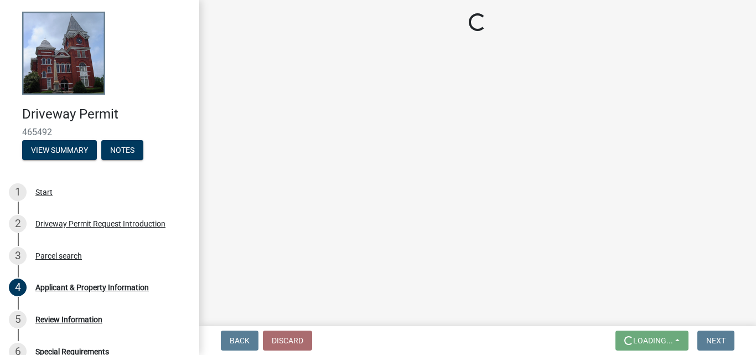
scroll to position [0, 0]
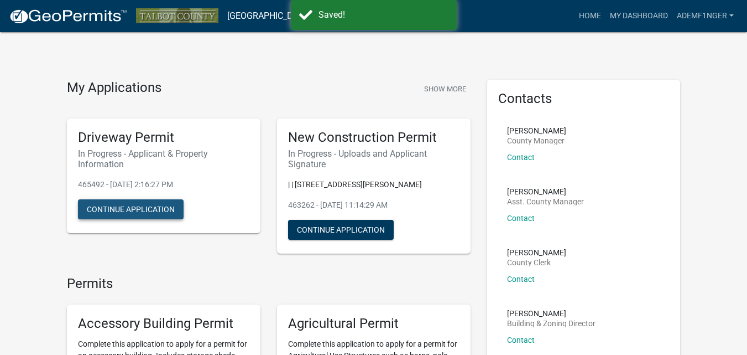
click at [127, 206] on button "Continue Application" at bounding box center [131, 209] width 106 height 20
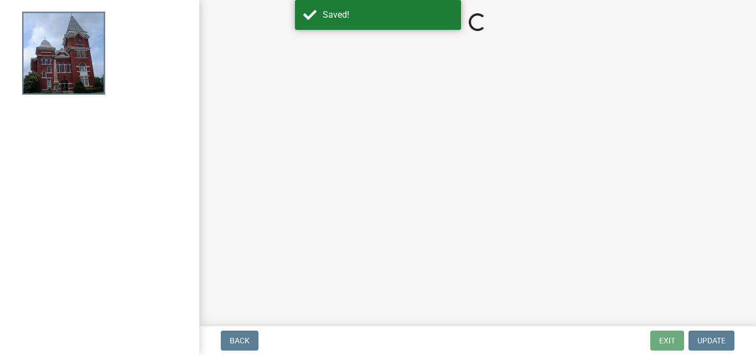
select select "c602aaab-e800-4d9c-b338-b796079a1e8d"
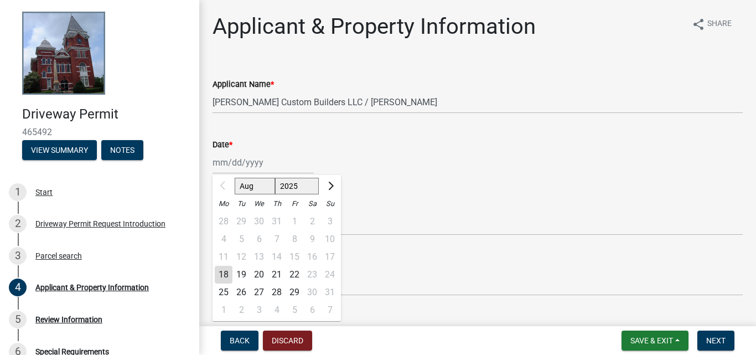
click at [220, 165] on div "Aug Sep Oct Nov Dec 2025 2026 Mo Tu We Th Fr Sa Su 28 29 30 31 1 2 3 4 5 6 7 8 …" at bounding box center [262, 162] width 101 height 23
click at [221, 273] on div "18" at bounding box center [224, 275] width 18 height 18
type input "08/18/2025"
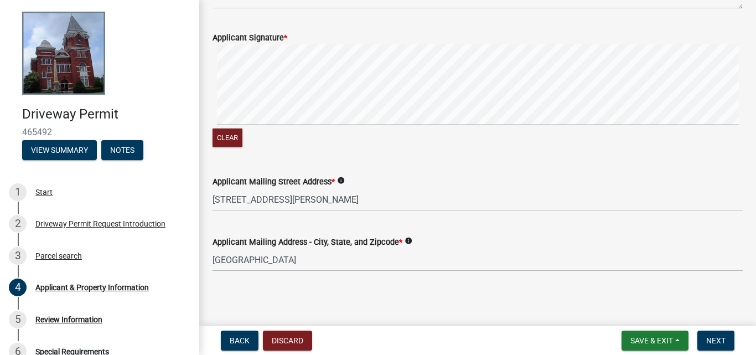
scroll to position [836, 0]
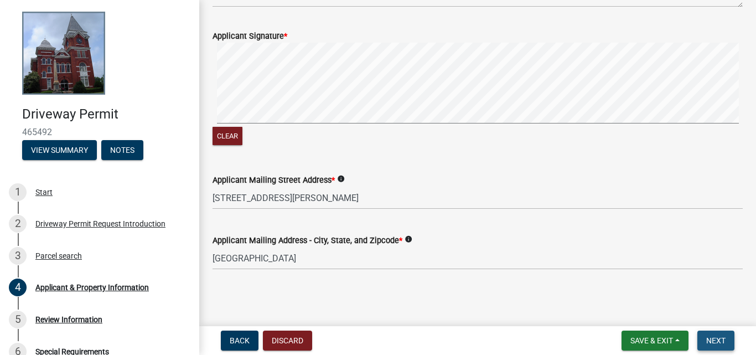
click at [714, 339] on span "Next" at bounding box center [715, 340] width 19 height 9
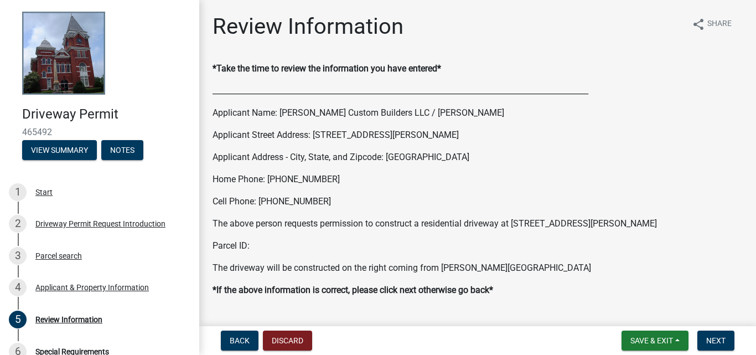
scroll to position [27, 0]
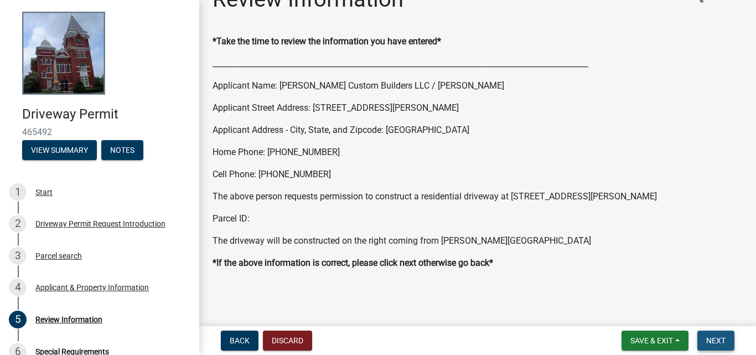
click at [713, 339] on span "Next" at bounding box center [715, 340] width 19 height 9
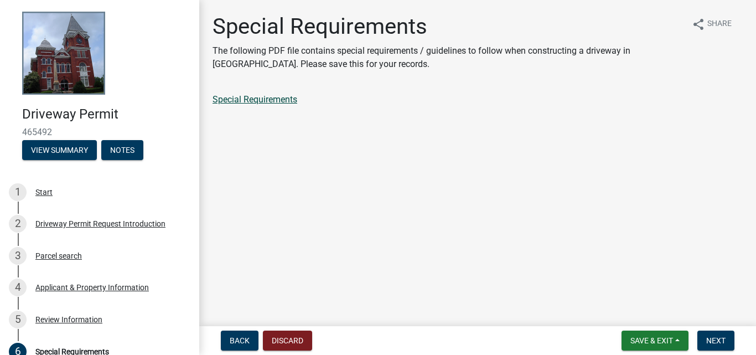
click at [256, 98] on link "Special Requirements" at bounding box center [254, 99] width 85 height 11
click at [712, 341] on span "Next" at bounding box center [715, 340] width 19 height 9
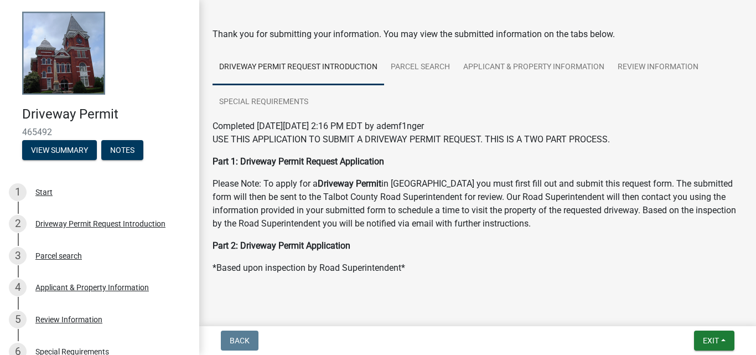
scroll to position [53, 0]
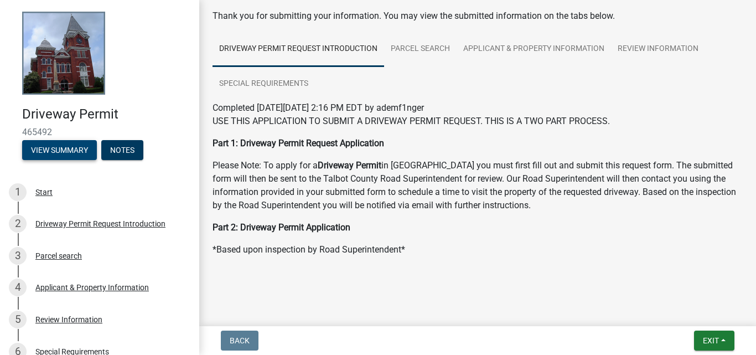
click at [64, 144] on button "View Summary" at bounding box center [59, 150] width 75 height 20
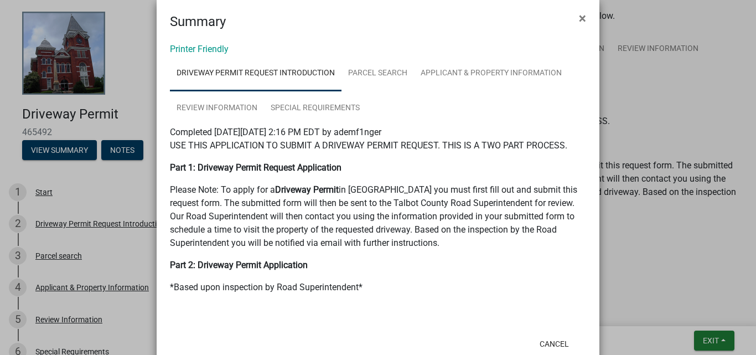
scroll to position [0, 0]
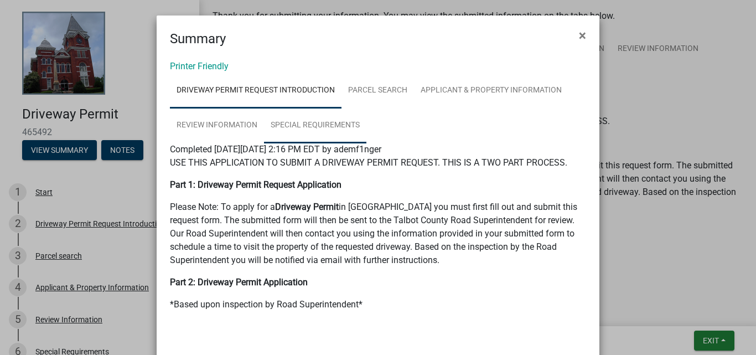
click at [321, 122] on link "Special Requirements" at bounding box center [315, 125] width 102 height 35
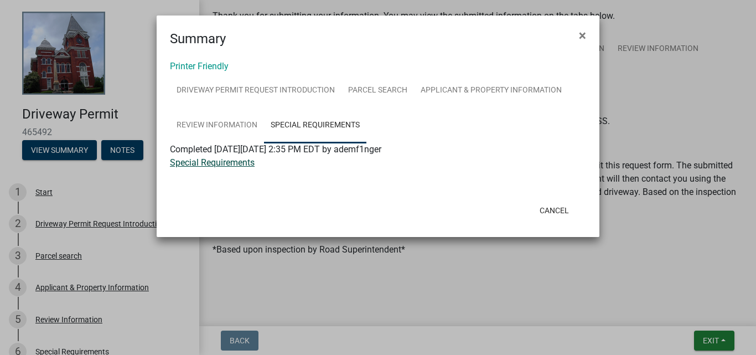
click at [217, 158] on link "Special Requirements" at bounding box center [212, 162] width 85 height 11
